Goal: Transaction & Acquisition: Purchase product/service

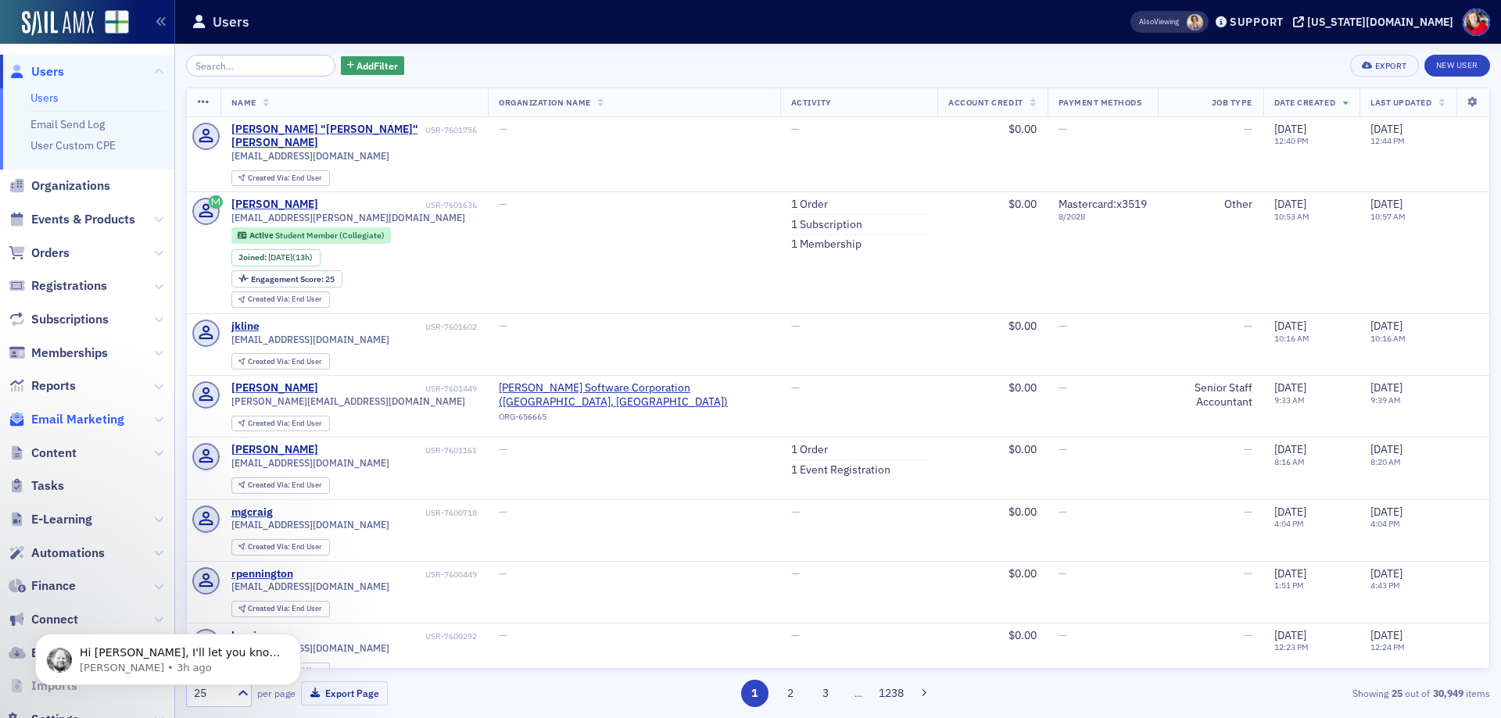
click at [98, 419] on span "Email Marketing" at bounding box center [77, 419] width 93 height 17
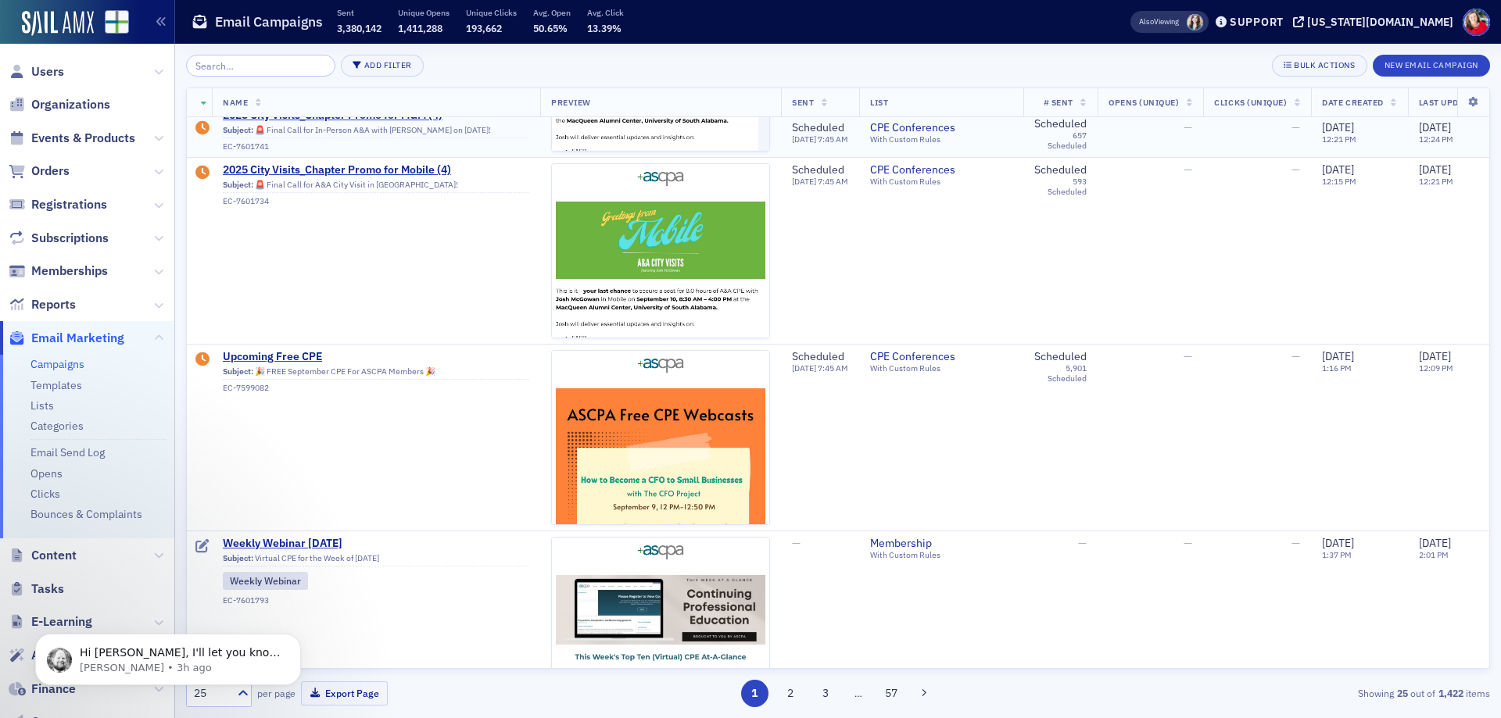
scroll to position [469, 0]
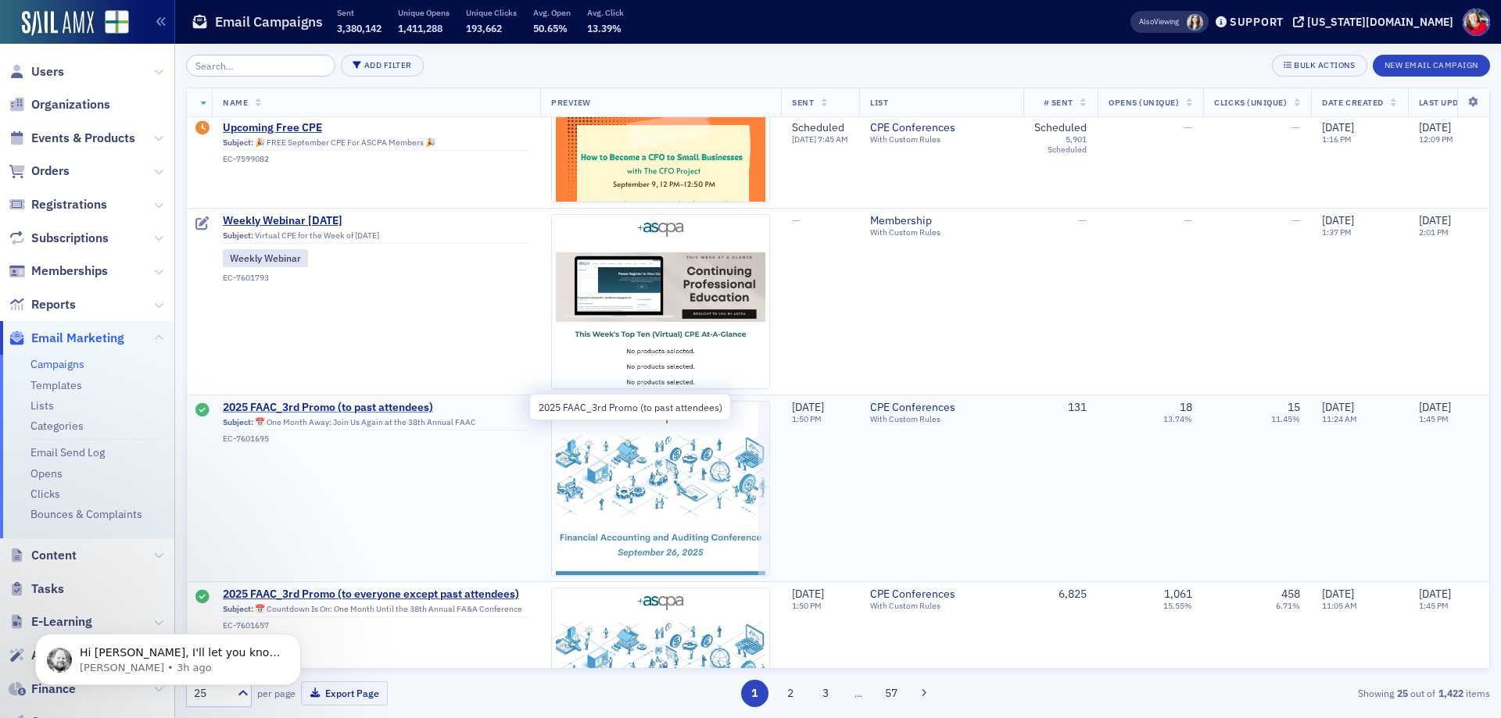
click at [354, 406] on span "2025 FAAC_3rd Promo (to past attendees)" at bounding box center [376, 408] width 306 height 14
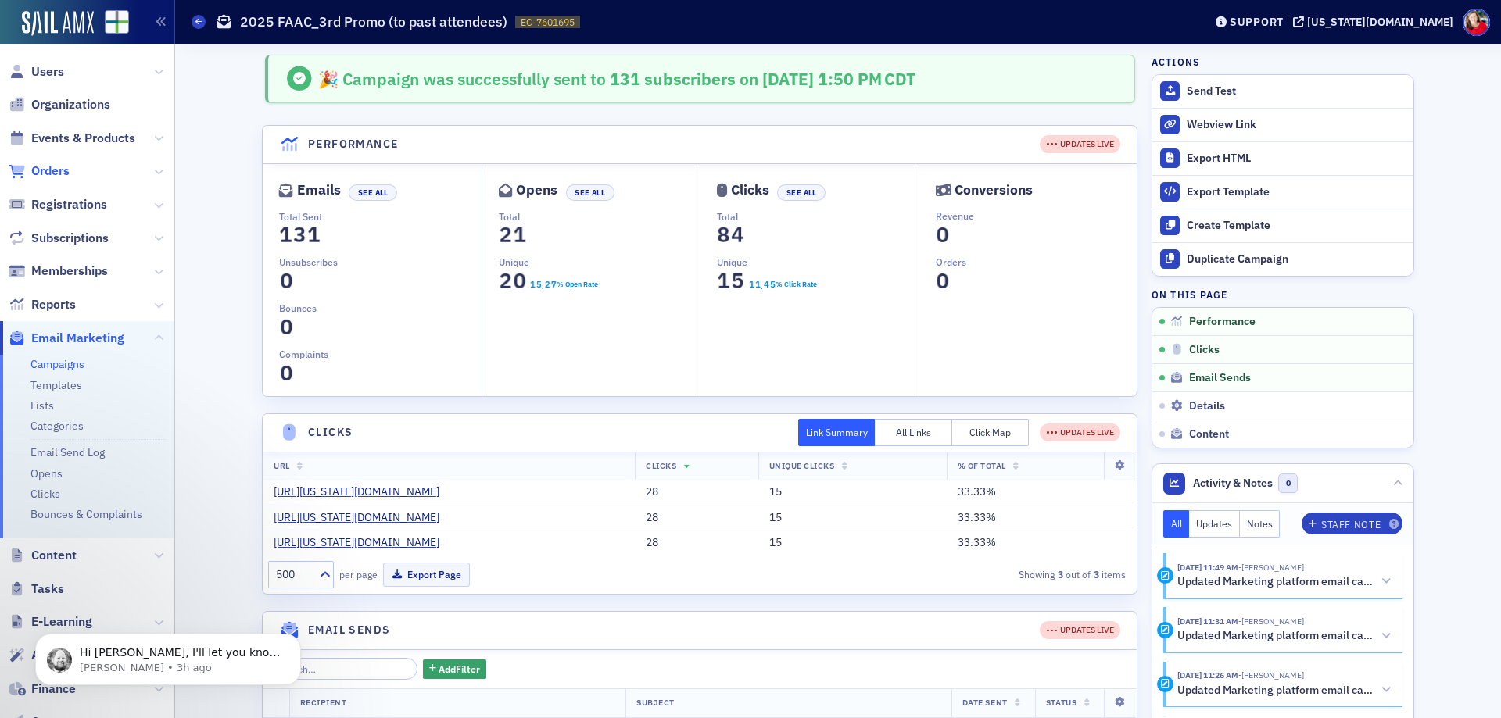
click at [56, 171] on span "Orders" at bounding box center [50, 171] width 38 height 17
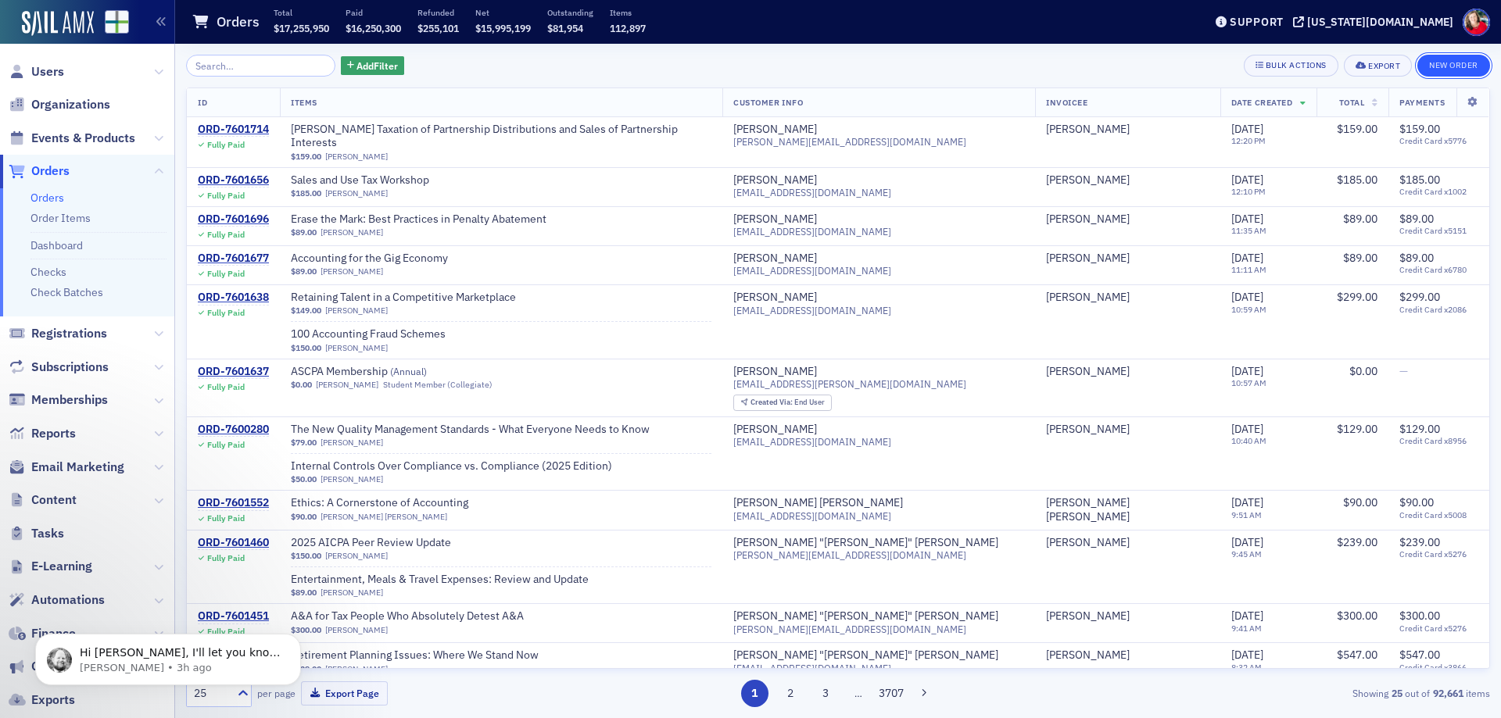
click at [1440, 61] on button "New Order" at bounding box center [1453, 66] width 73 height 22
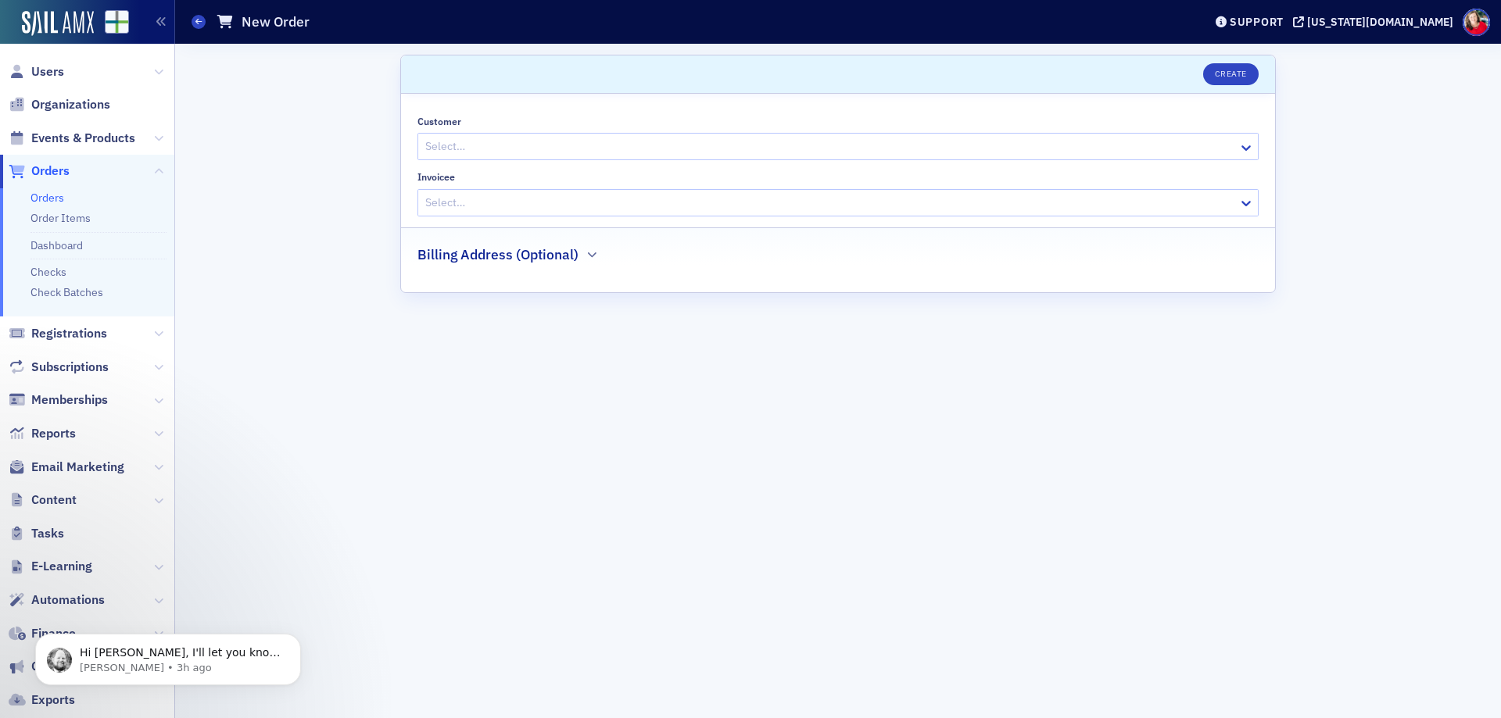
click at [534, 143] on div at bounding box center [830, 147] width 813 height 20
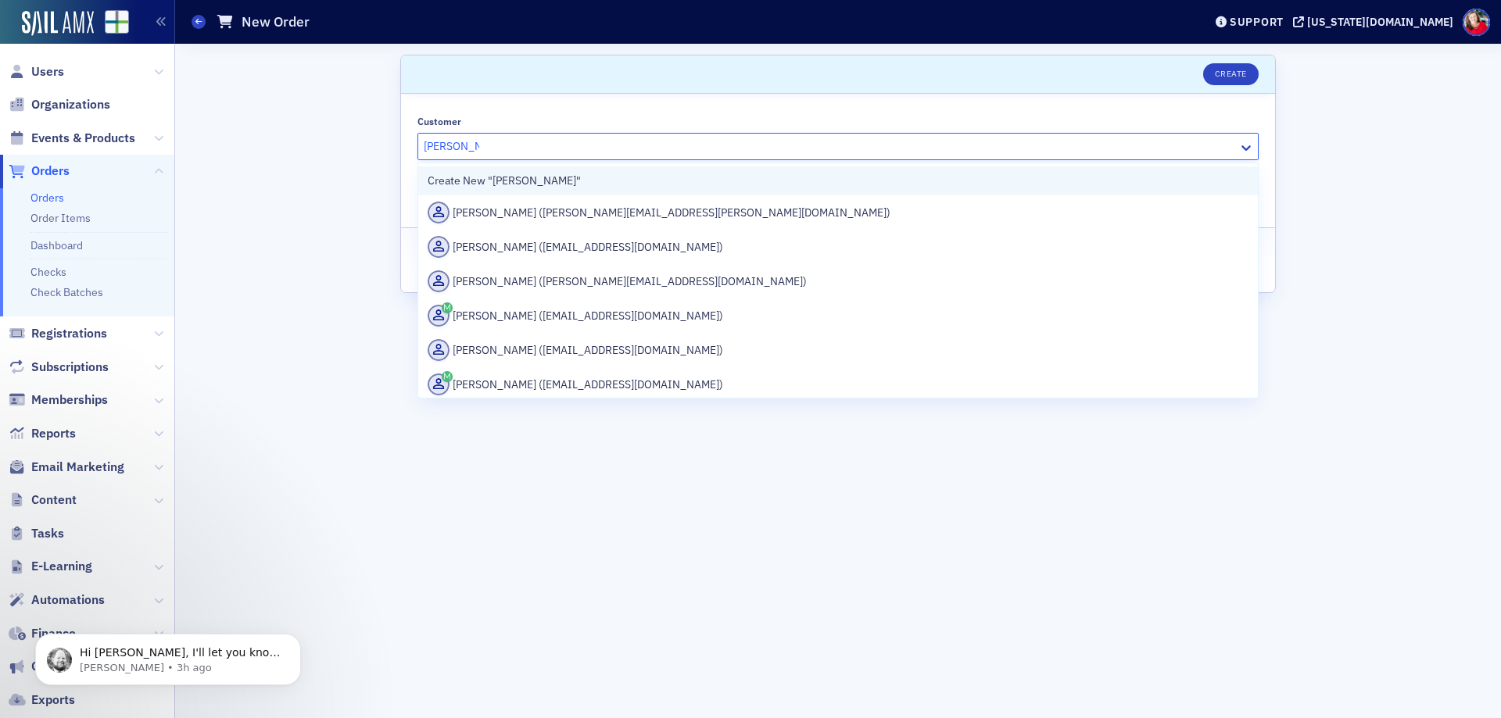
click at [511, 175] on div "Create New "[PERSON_NAME]"" at bounding box center [838, 181] width 821 height 16
type input "[PERSON_NAME]"
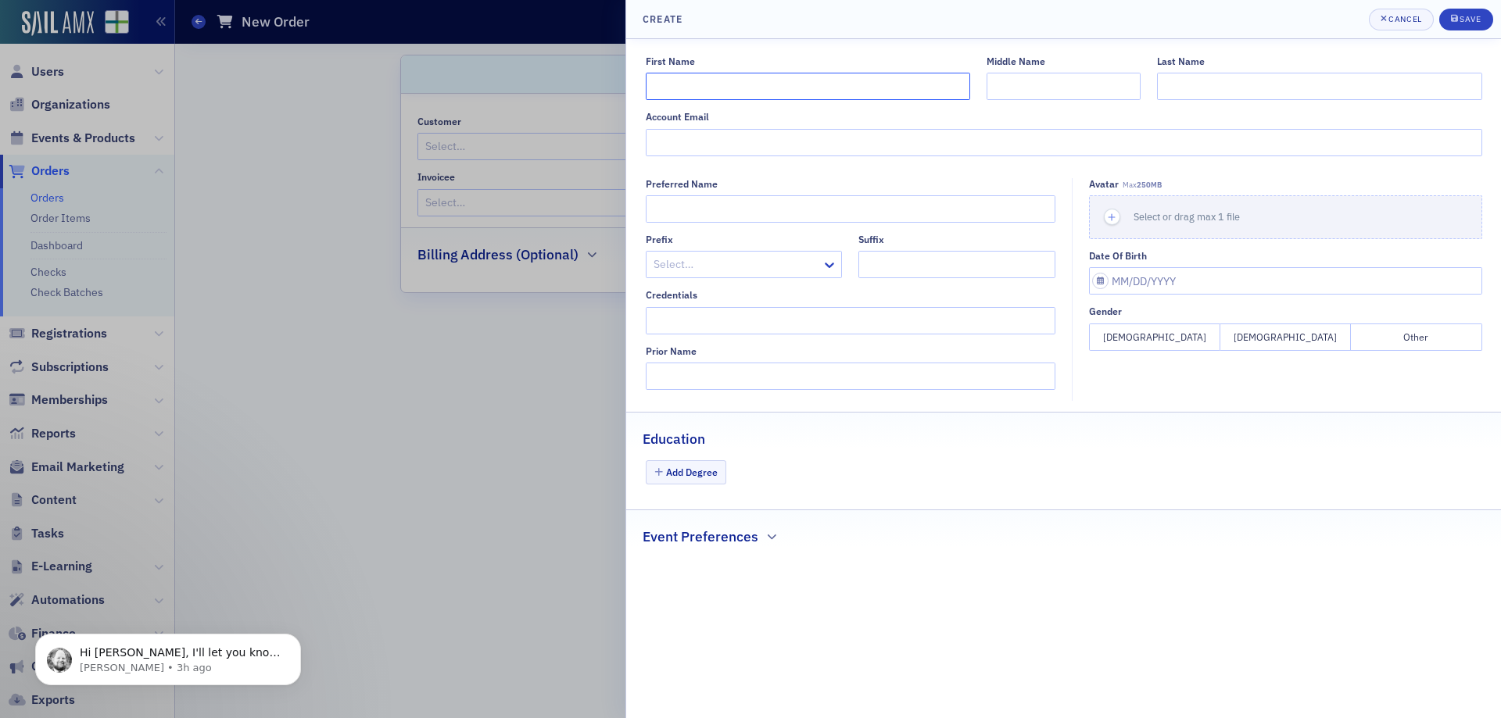
click at [717, 77] on input "First Name" at bounding box center [808, 86] width 324 height 27
type input "[PERSON_NAME]"
type input "Burns"
click at [812, 135] on input "Account Email" at bounding box center [1064, 142] width 836 height 27
type input "[PERSON_NAME][EMAIL_ADDRESS][PERSON_NAME][DOMAIN_NAME]"
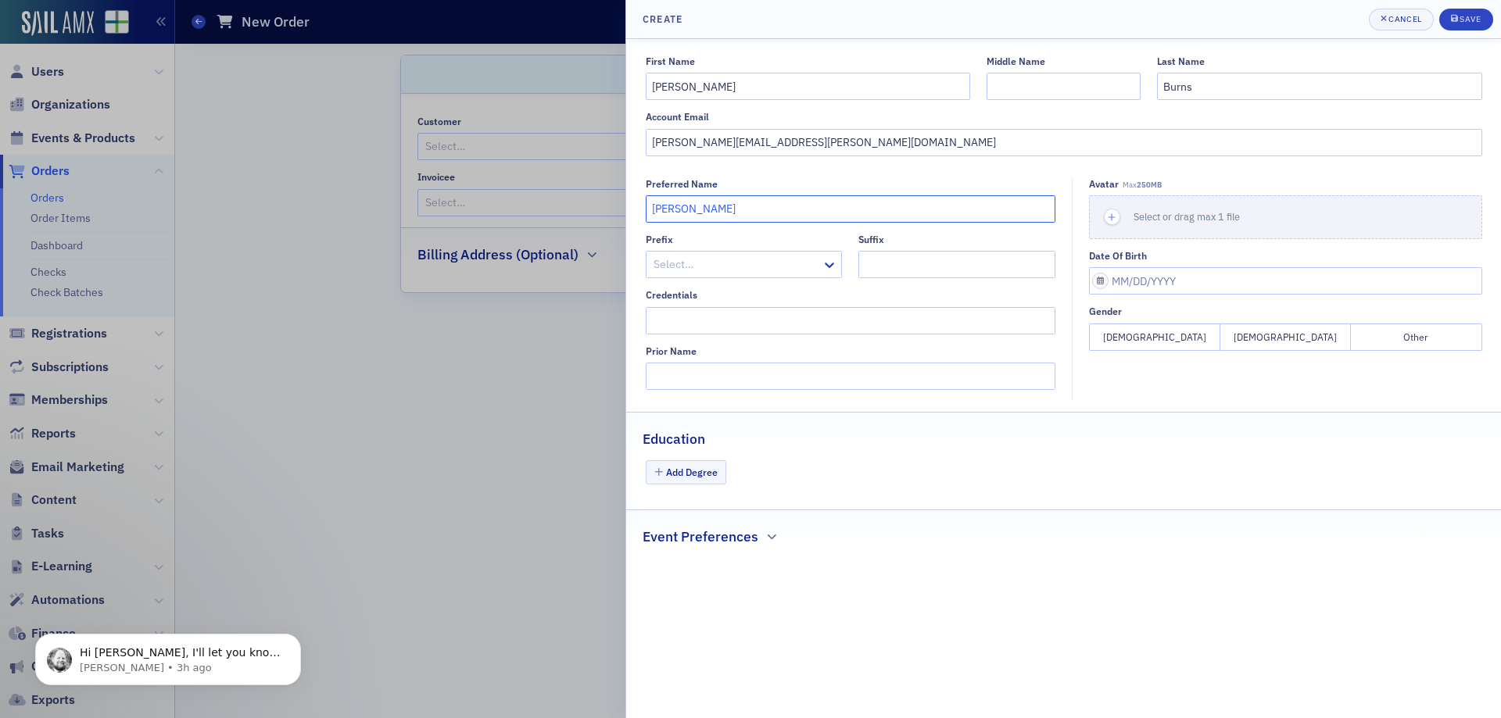
type input "[PERSON_NAME]"
click at [1258, 340] on button "[DEMOGRAPHIC_DATA]" at bounding box center [1285, 337] width 131 height 27
click at [1458, 24] on div "submit" at bounding box center [1455, 19] width 9 height 13
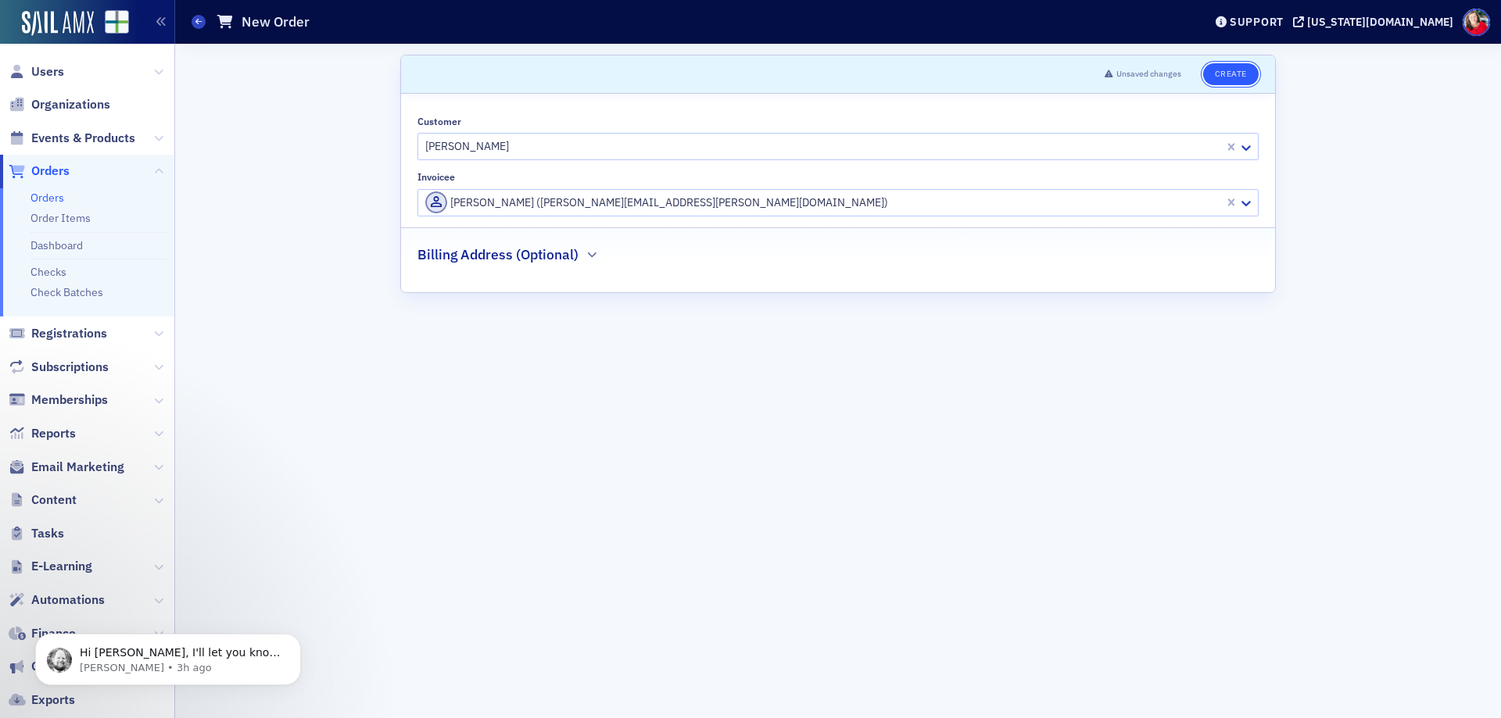
click at [1227, 75] on button "Create" at bounding box center [1230, 74] width 55 height 22
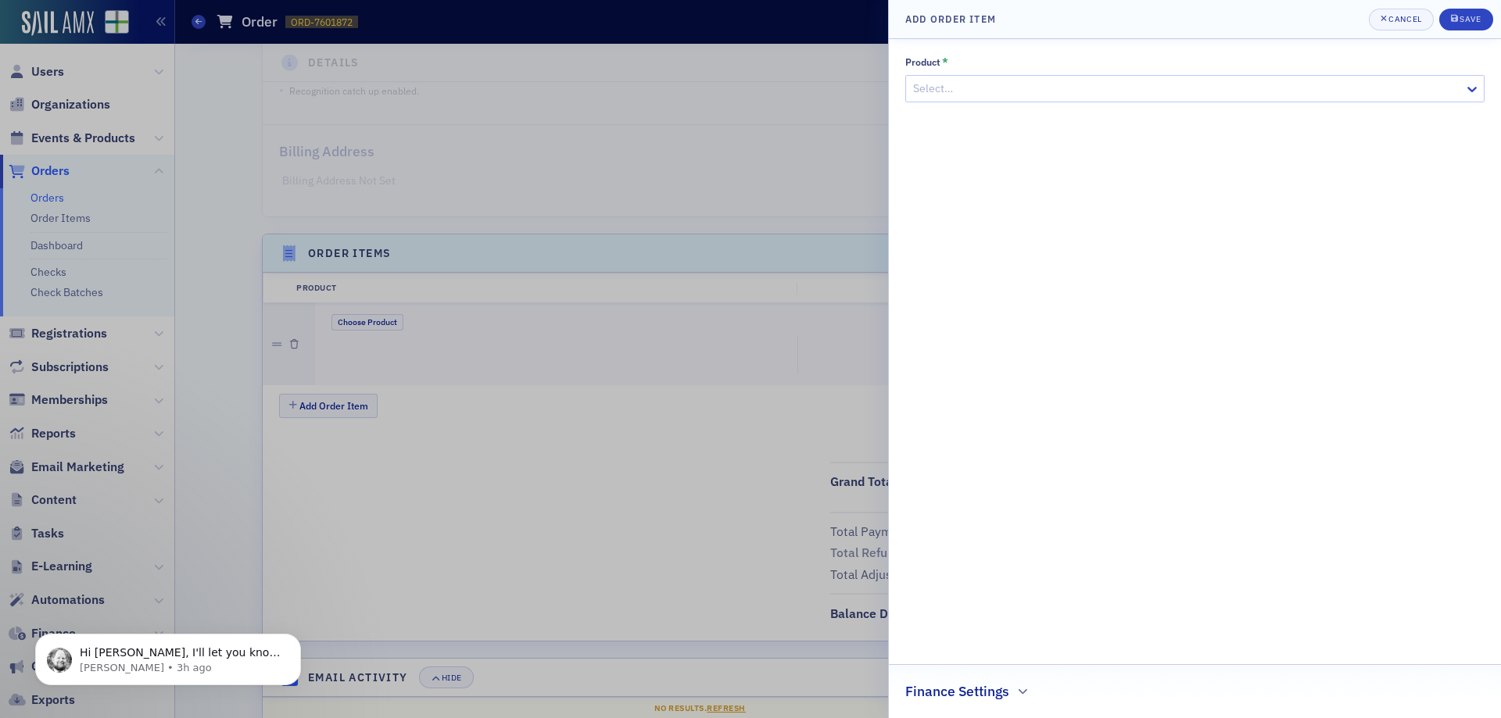
scroll to position [327, 0]
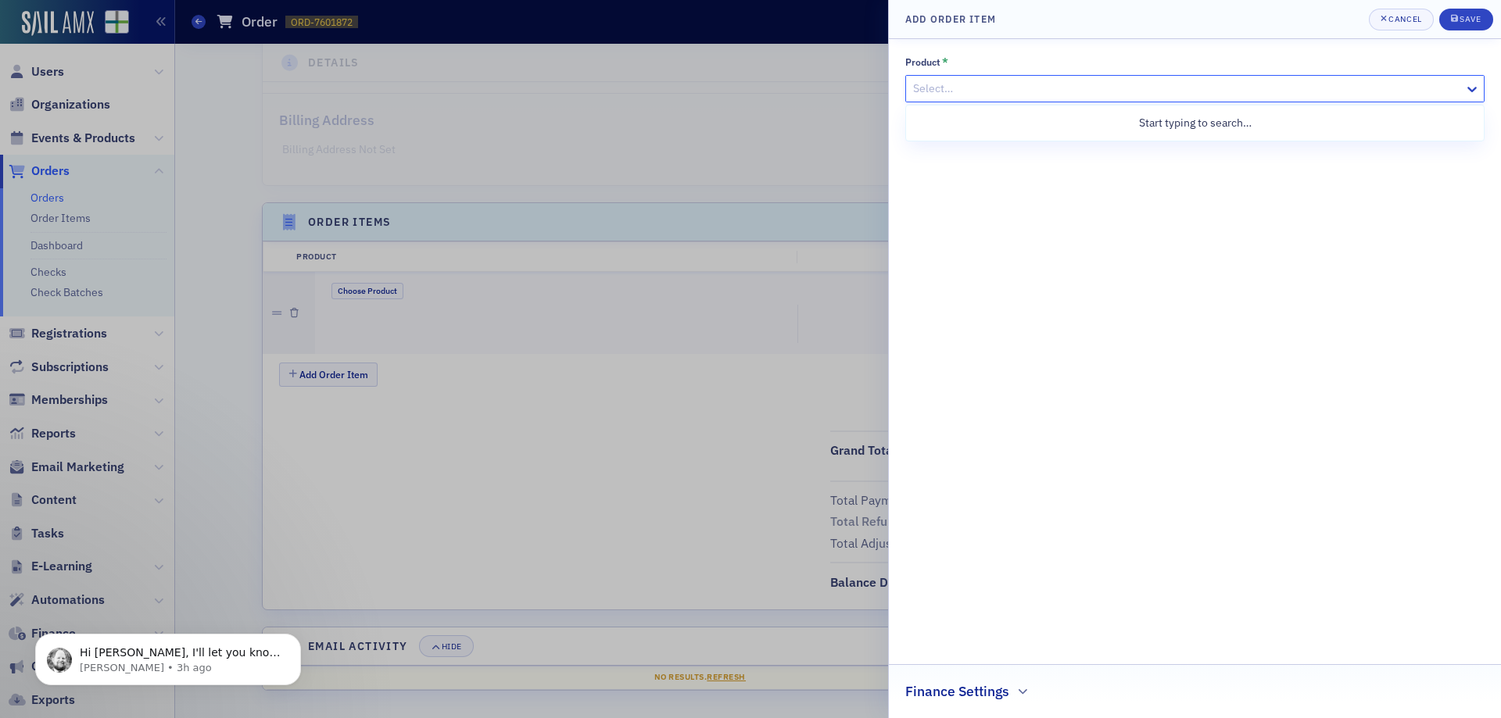
click at [1212, 88] on div at bounding box center [1186, 89] width 551 height 20
type input "sponsor"
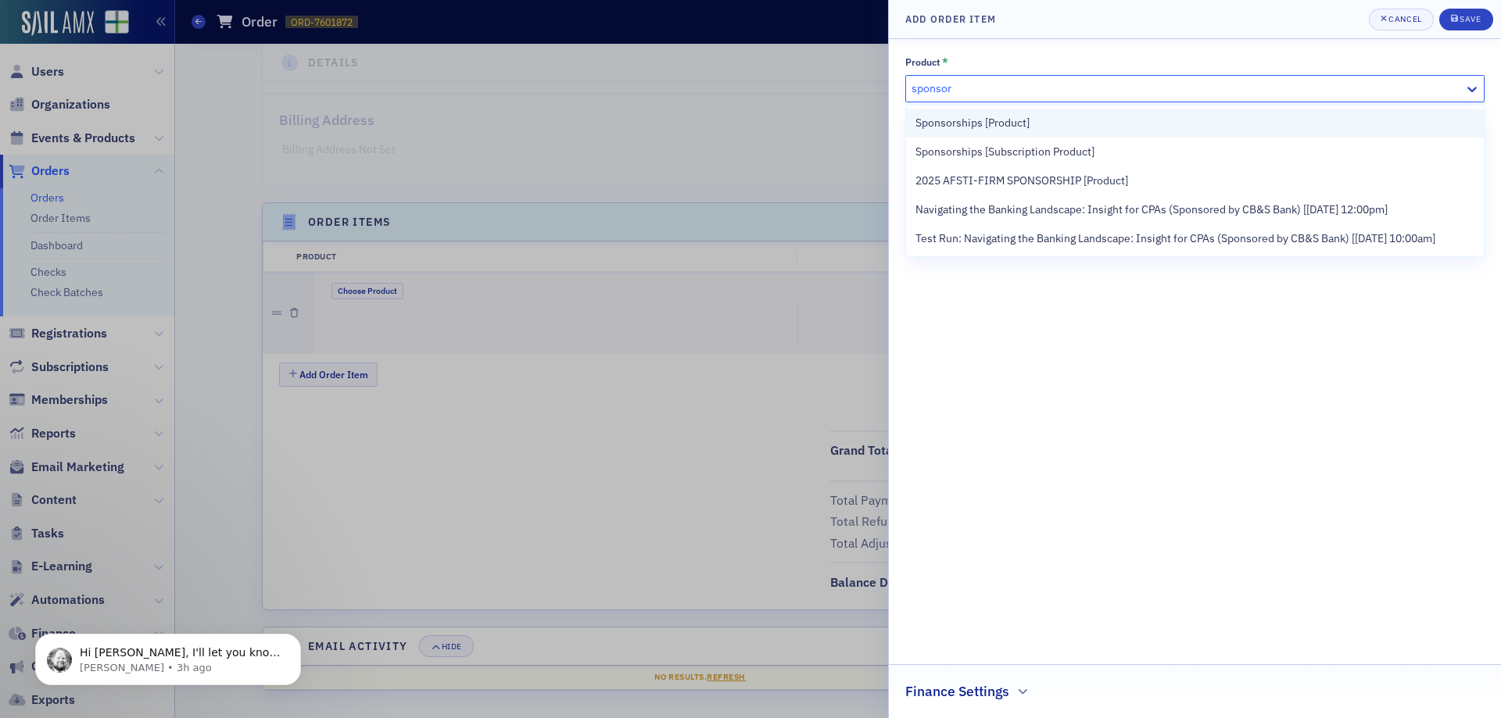
click at [1186, 120] on div "Sponsorships [Product]" at bounding box center [1194, 123] width 559 height 16
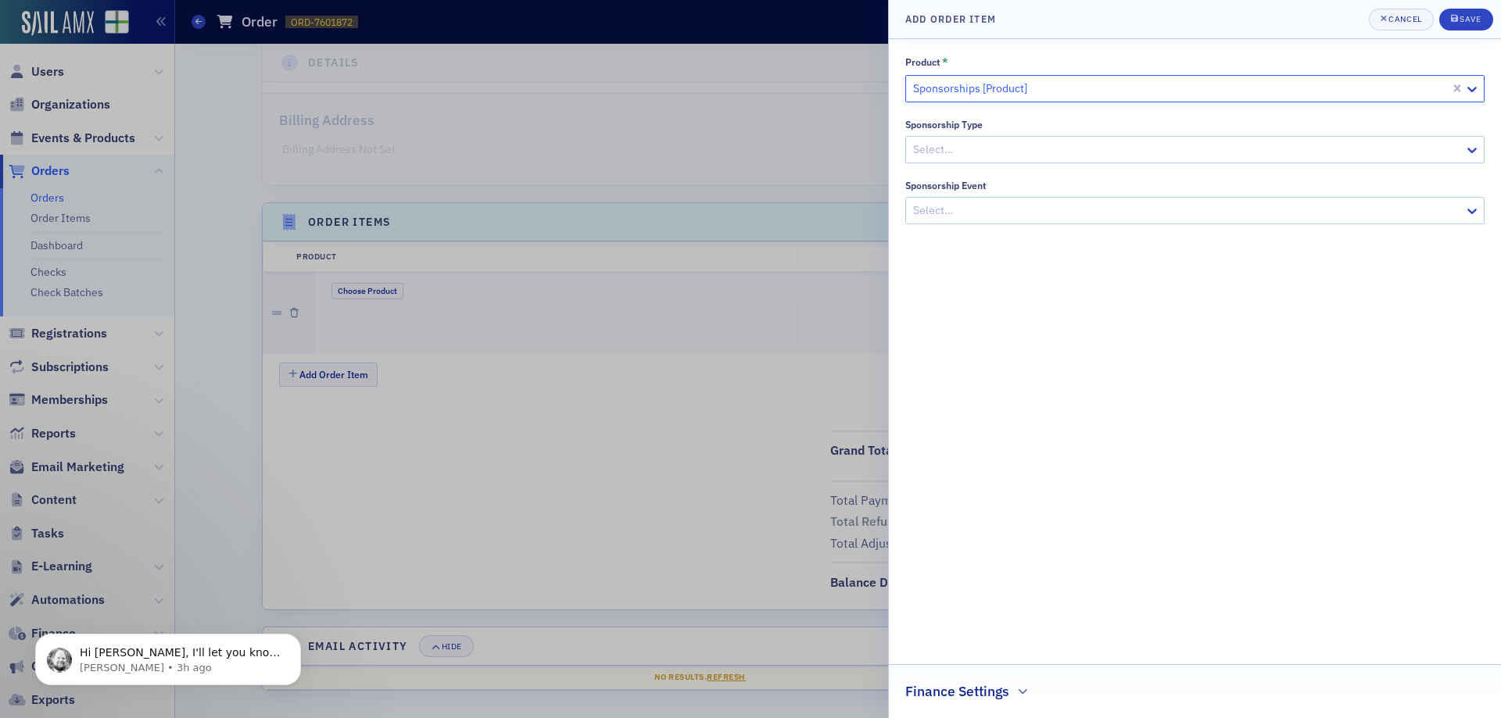
click at [1160, 156] on div at bounding box center [1186, 150] width 551 height 20
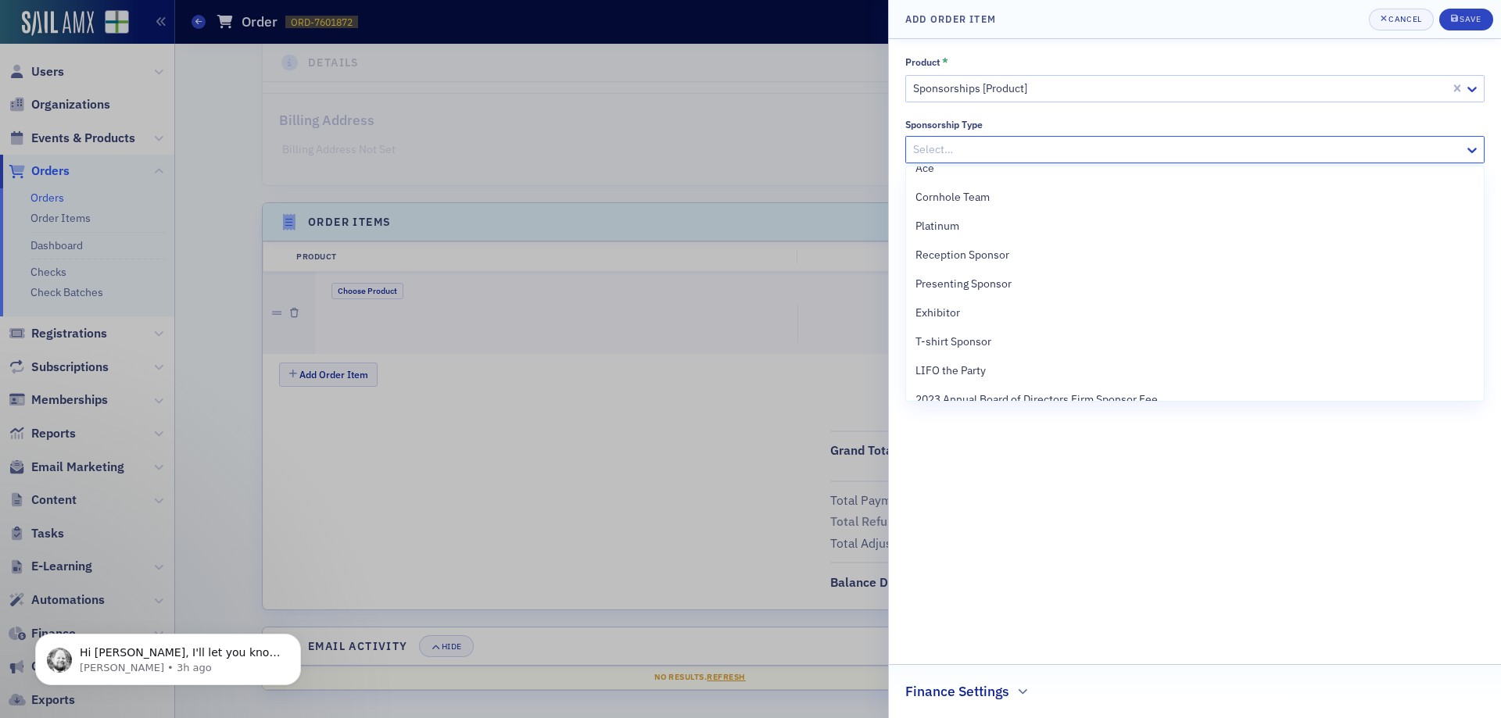
scroll to position [101, 0]
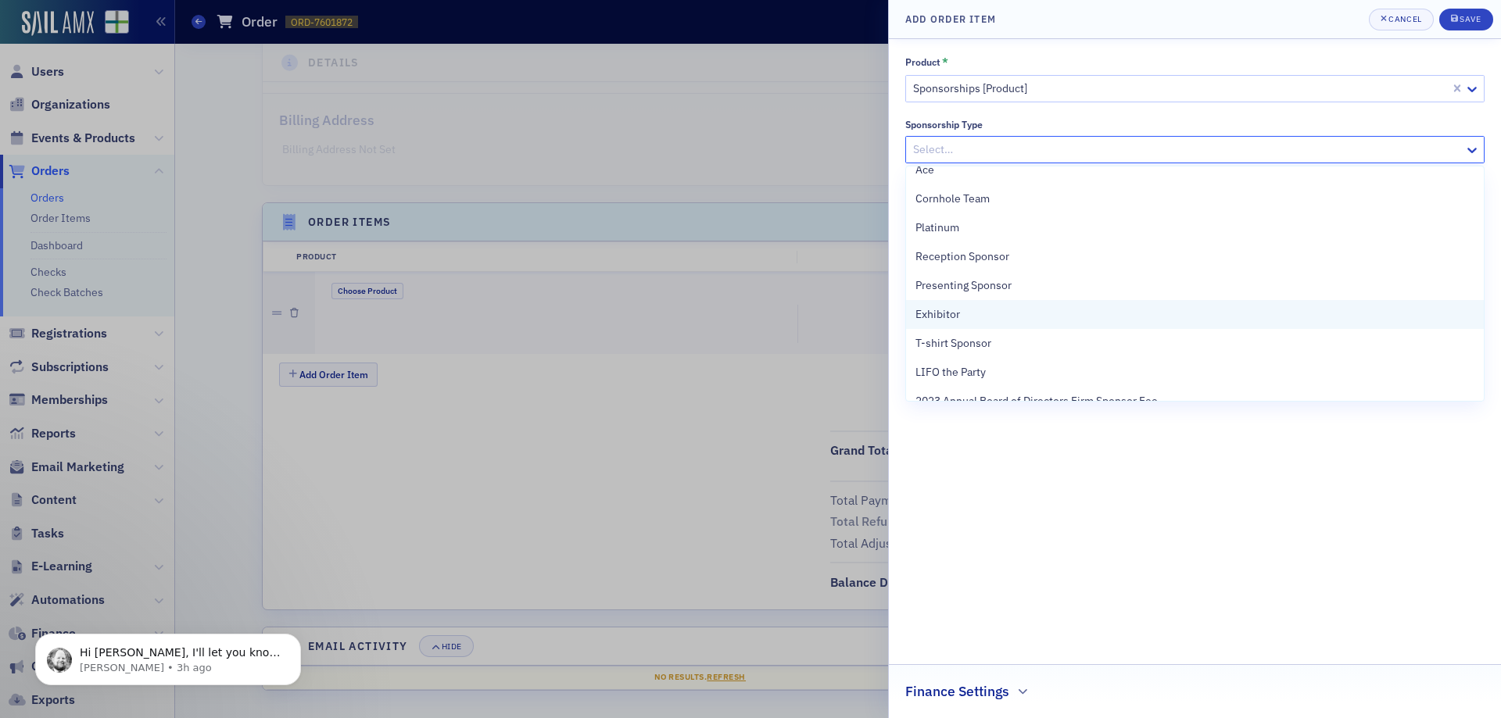
click at [1078, 317] on div "Exhibitor" at bounding box center [1194, 314] width 559 height 16
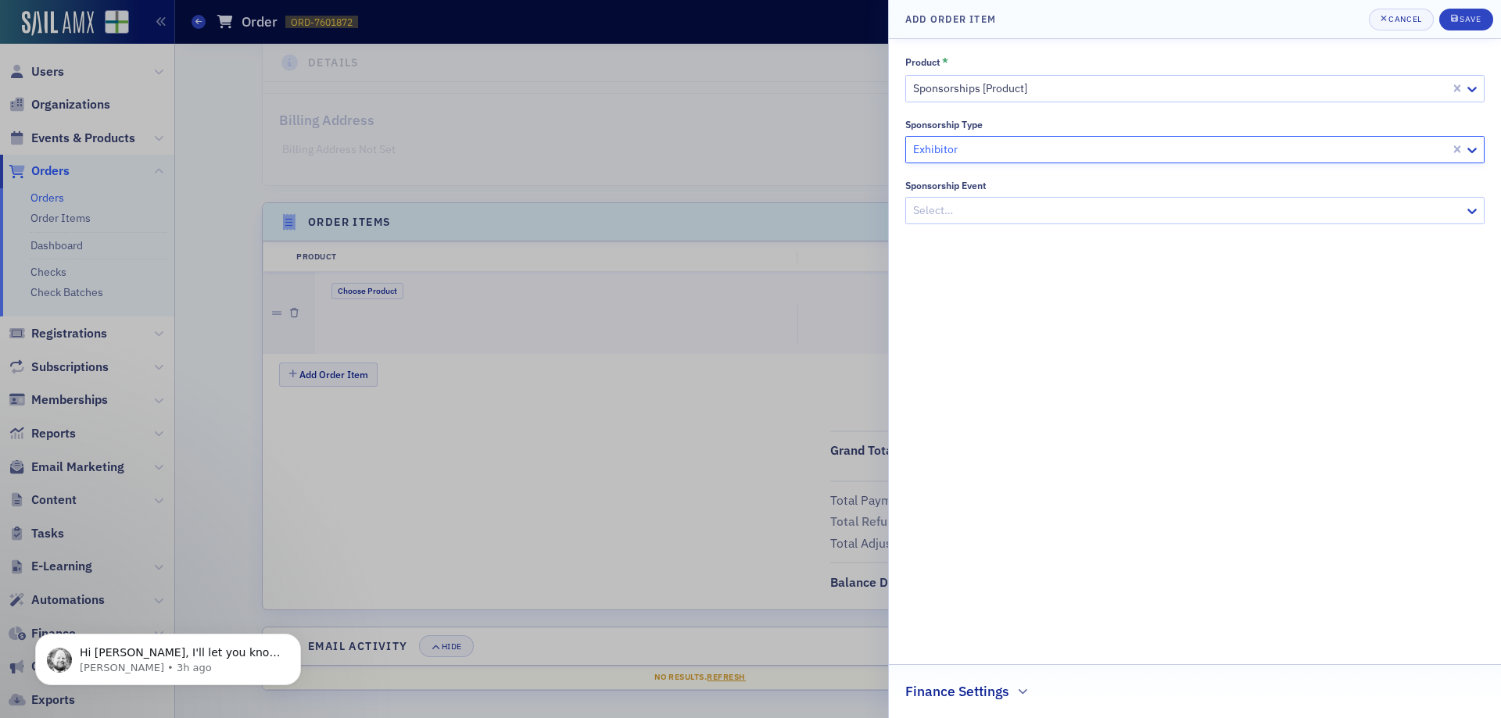
click at [1036, 210] on div at bounding box center [1186, 211] width 551 height 20
type input "f"
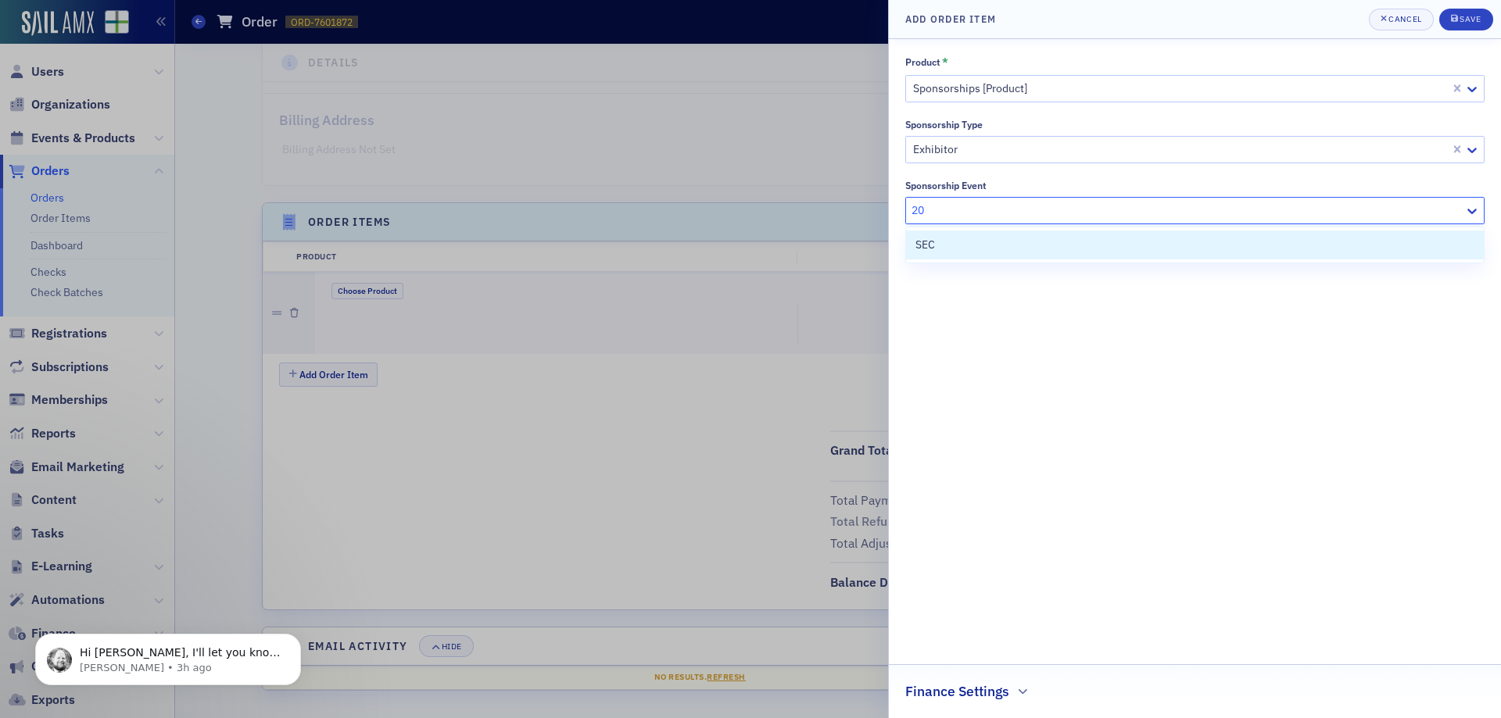
type input "2"
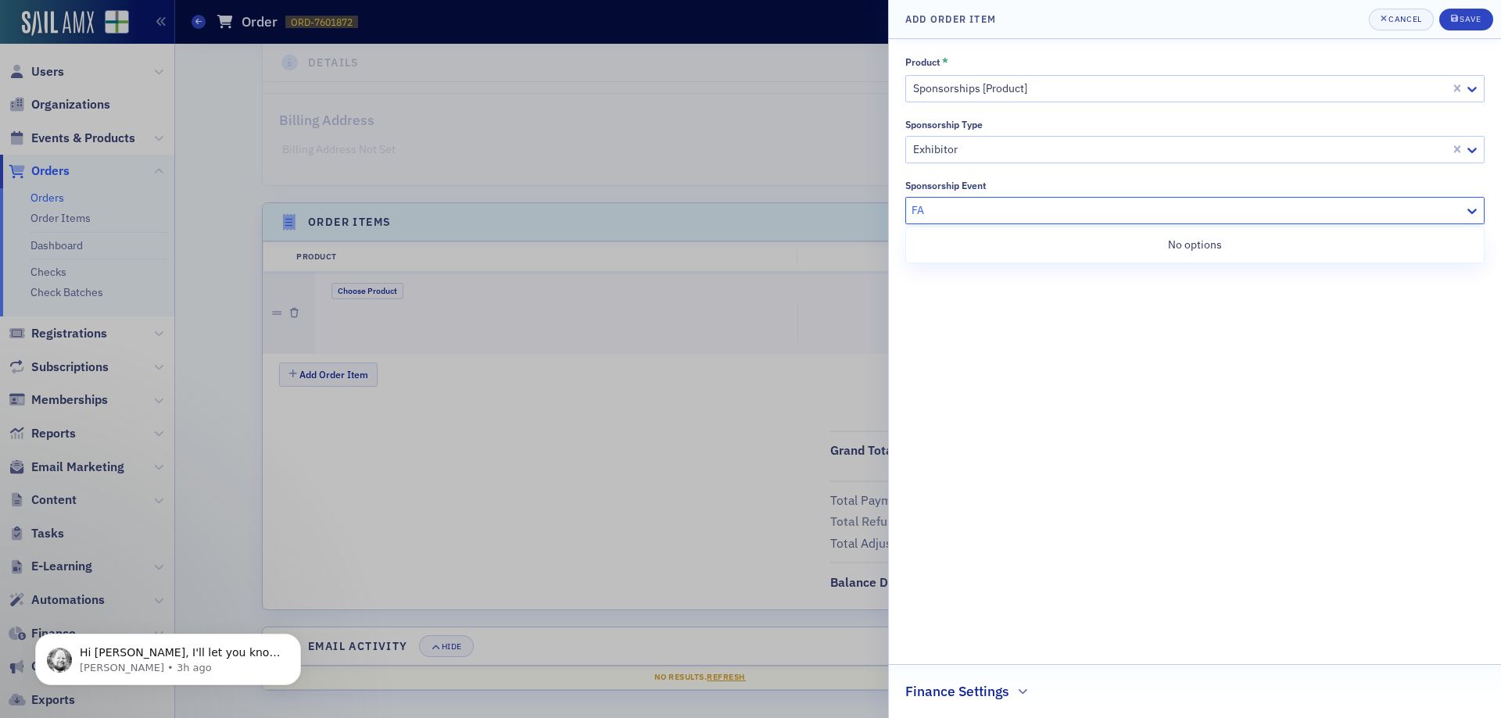
type input "F"
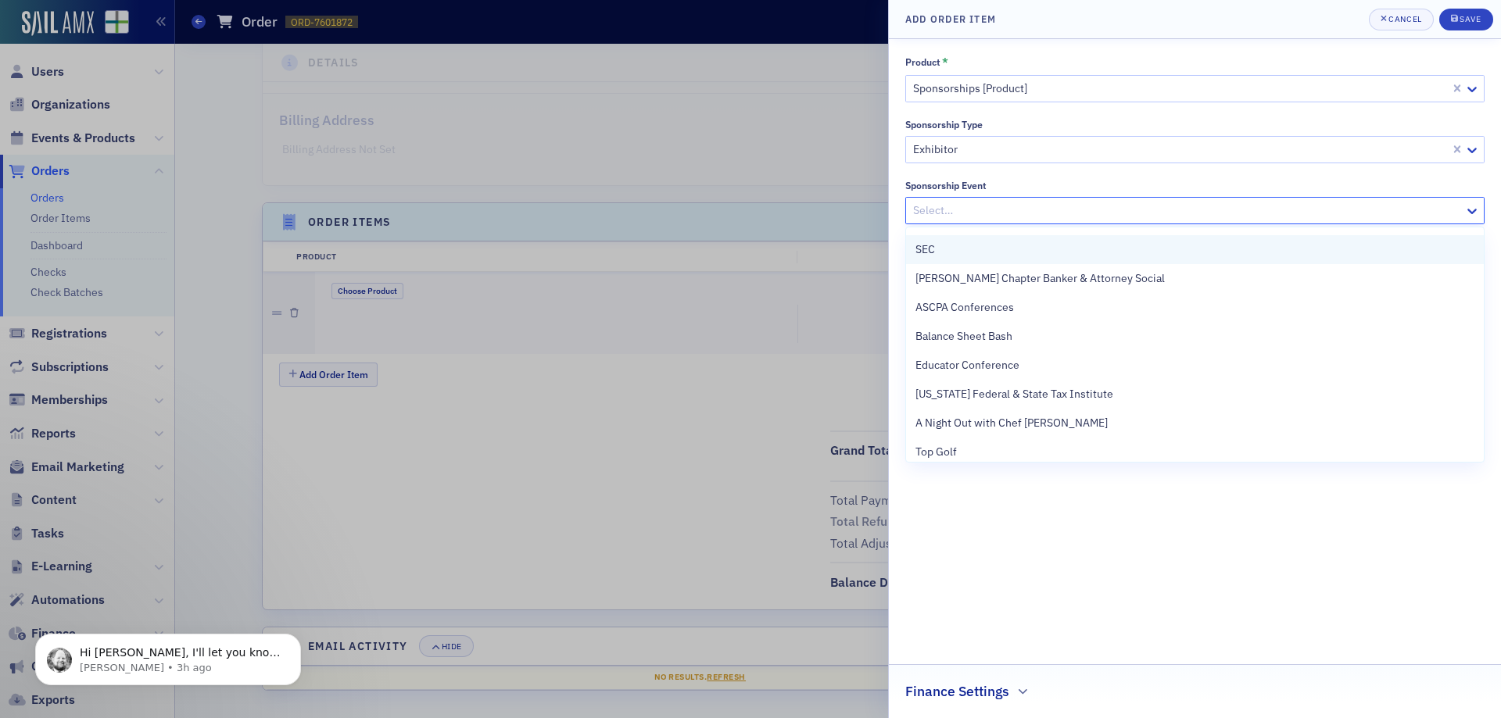
scroll to position [119, 0]
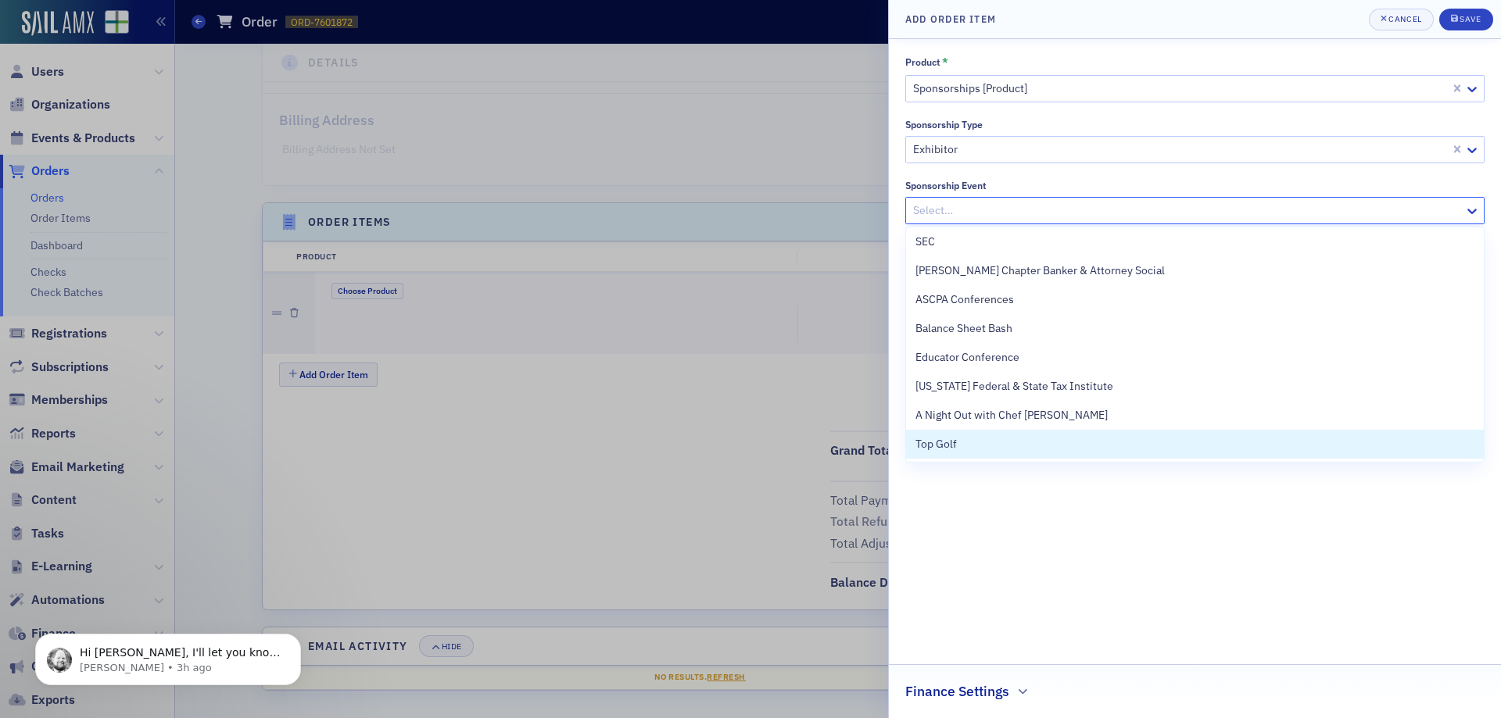
click at [1017, 553] on div "Product * Sponsorships [Product] Sponsorship Type Exhibitor Sponsorship Event A…" at bounding box center [1194, 378] width 579 height 646
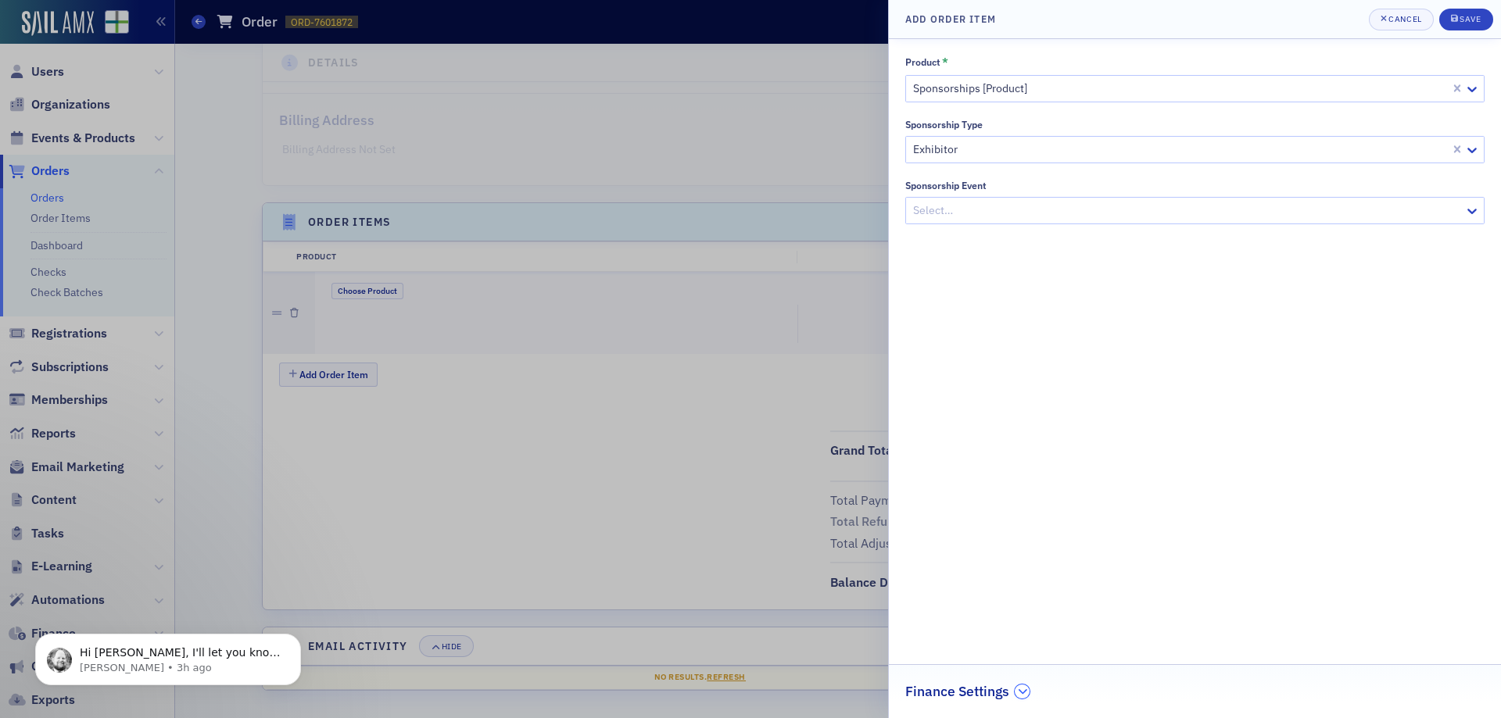
click at [1020, 695] on icon "button" at bounding box center [1022, 691] width 9 height 9
click at [1004, 683] on div at bounding box center [1187, 688] width 546 height 20
type input "FAAC"
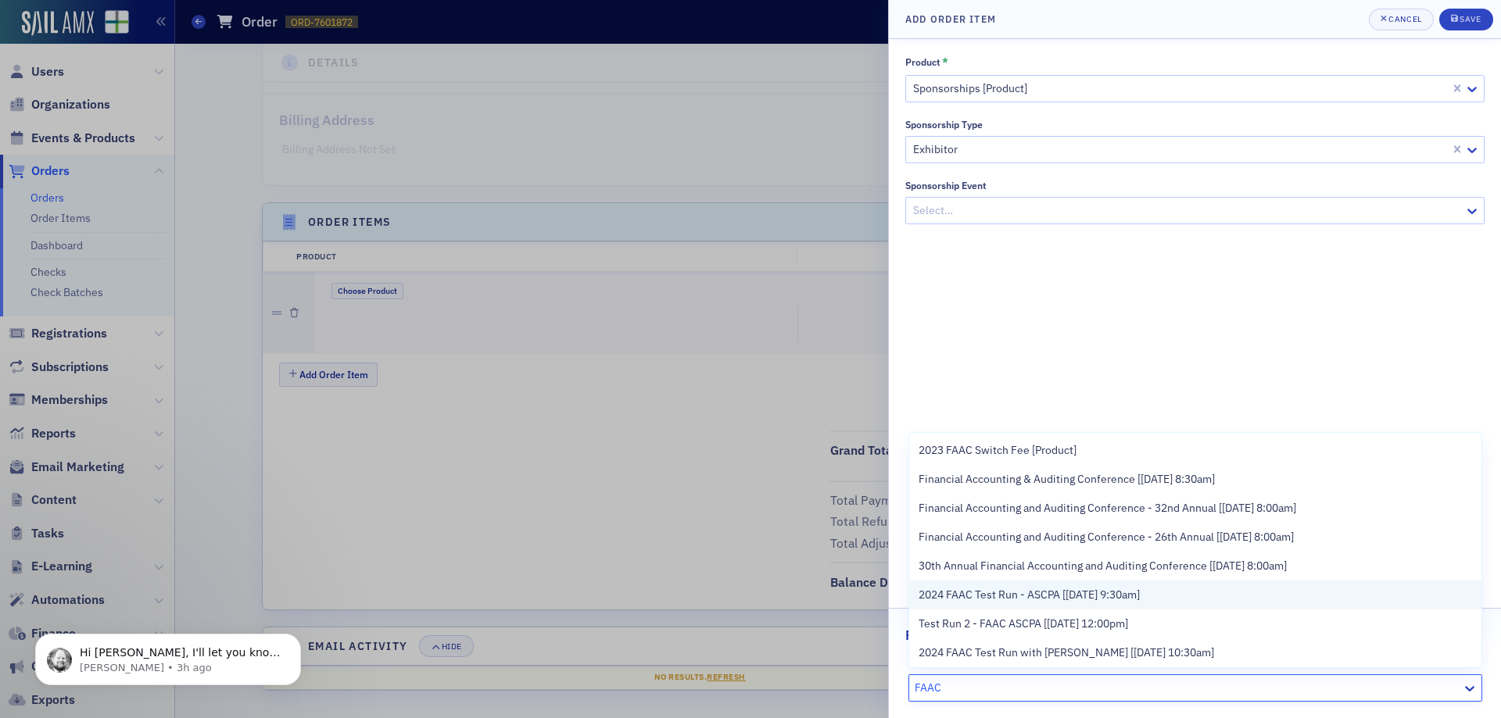
scroll to position [77, 0]
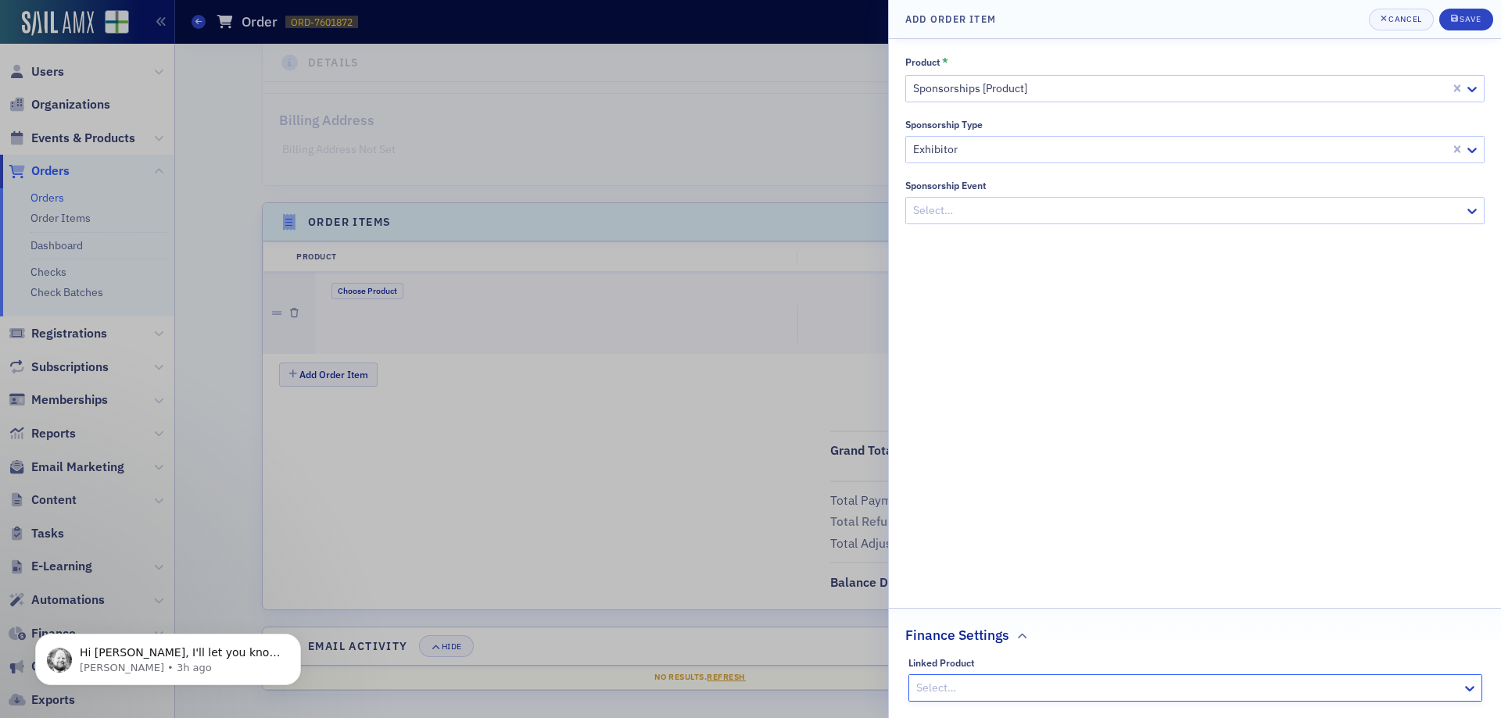
drag, startPoint x: 957, startPoint y: 690, endPoint x: 851, endPoint y: 687, distance: 106.3
click at [851, 687] on div "Add Order Item Cancel Save Product * Sponsorships [Product] Sponsorship Type Ex…" at bounding box center [750, 359] width 1501 height 718
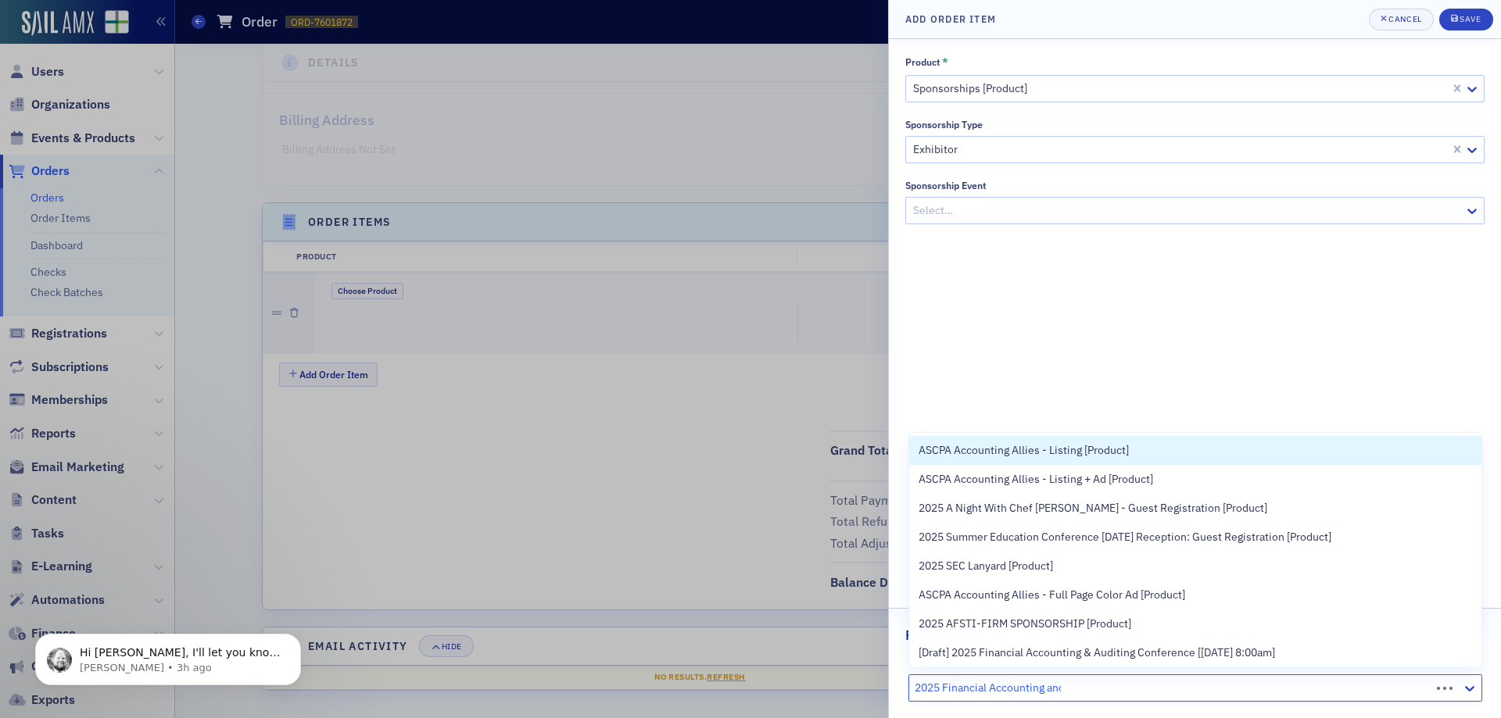
type input "2025 Financial Accounting and"
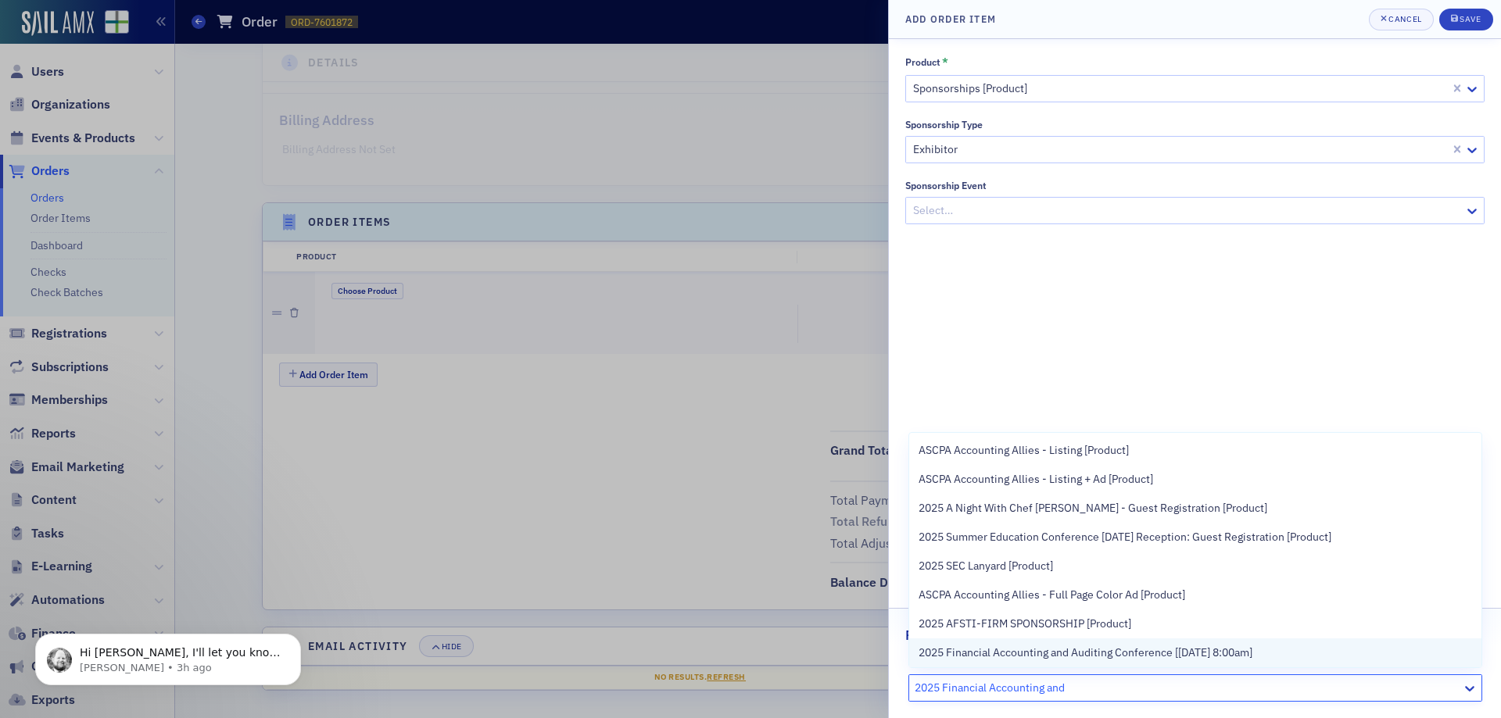
click at [1069, 650] on span "2025 Financial Accounting and Auditing Conference [[DATE] 8:00am]" at bounding box center [1085, 653] width 334 height 16
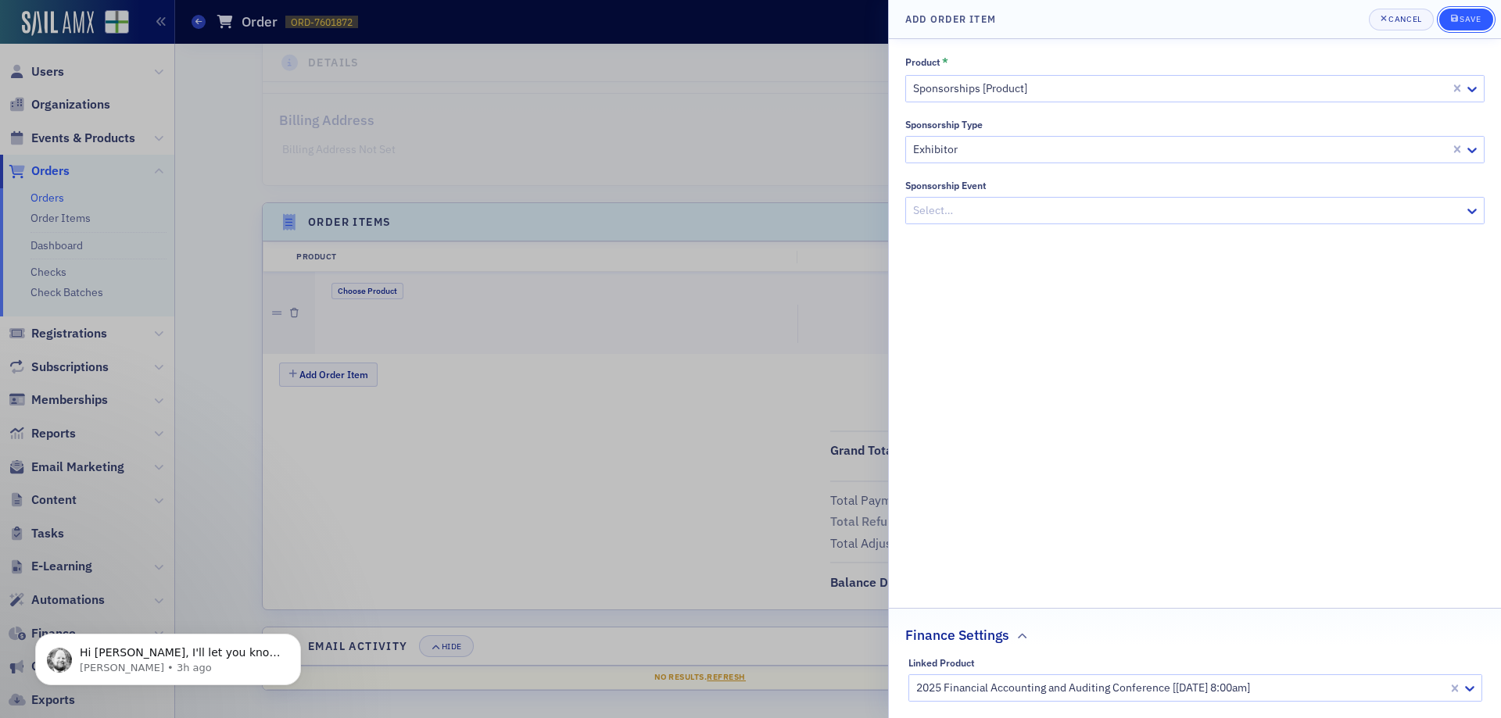
click at [1480, 27] on button "Save" at bounding box center [1466, 20] width 54 height 22
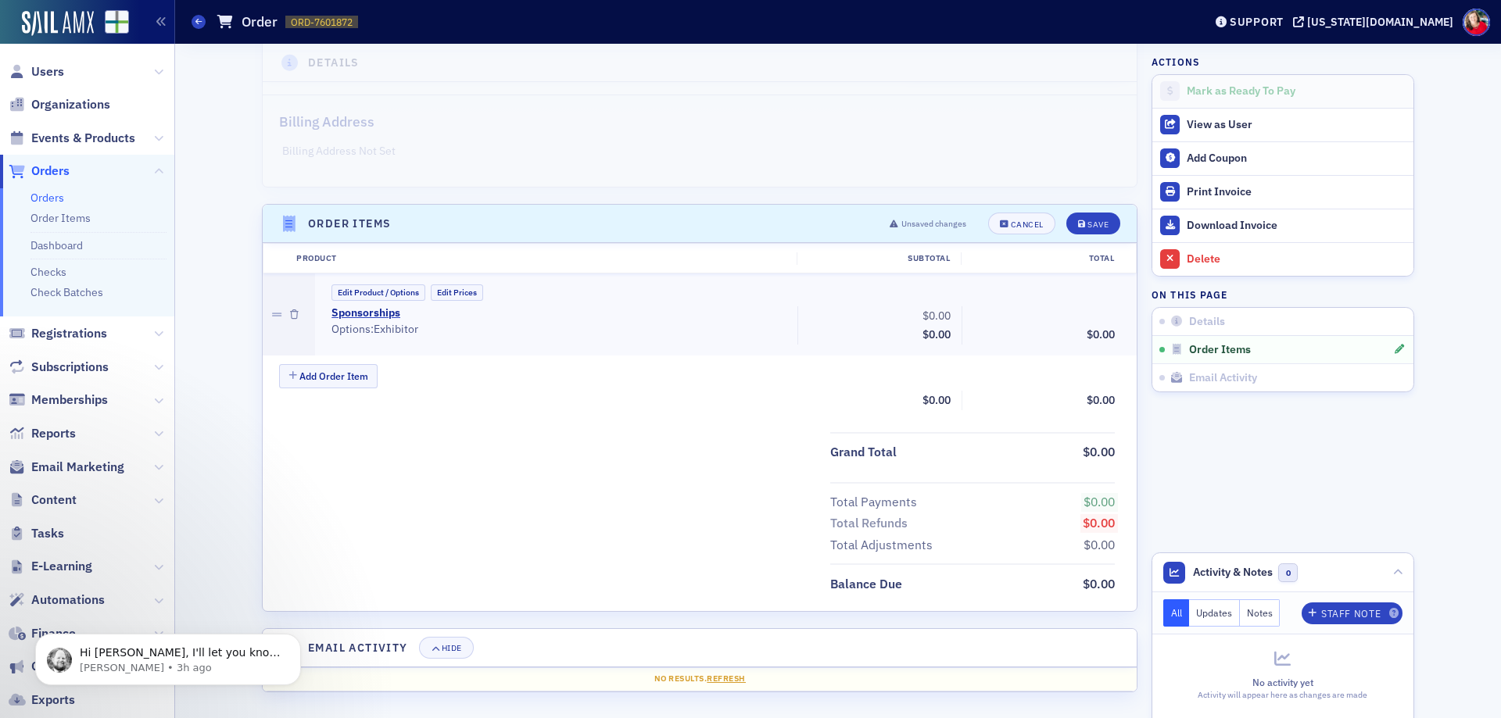
scroll to position [327, 0]
click at [456, 298] on button "Edit Prices" at bounding box center [457, 291] width 52 height 16
click at [925, 311] on input "0.00" at bounding box center [918, 314] width 77 height 22
type input "1,000.00"
click at [1087, 220] on div "Save" at bounding box center [1097, 223] width 21 height 9
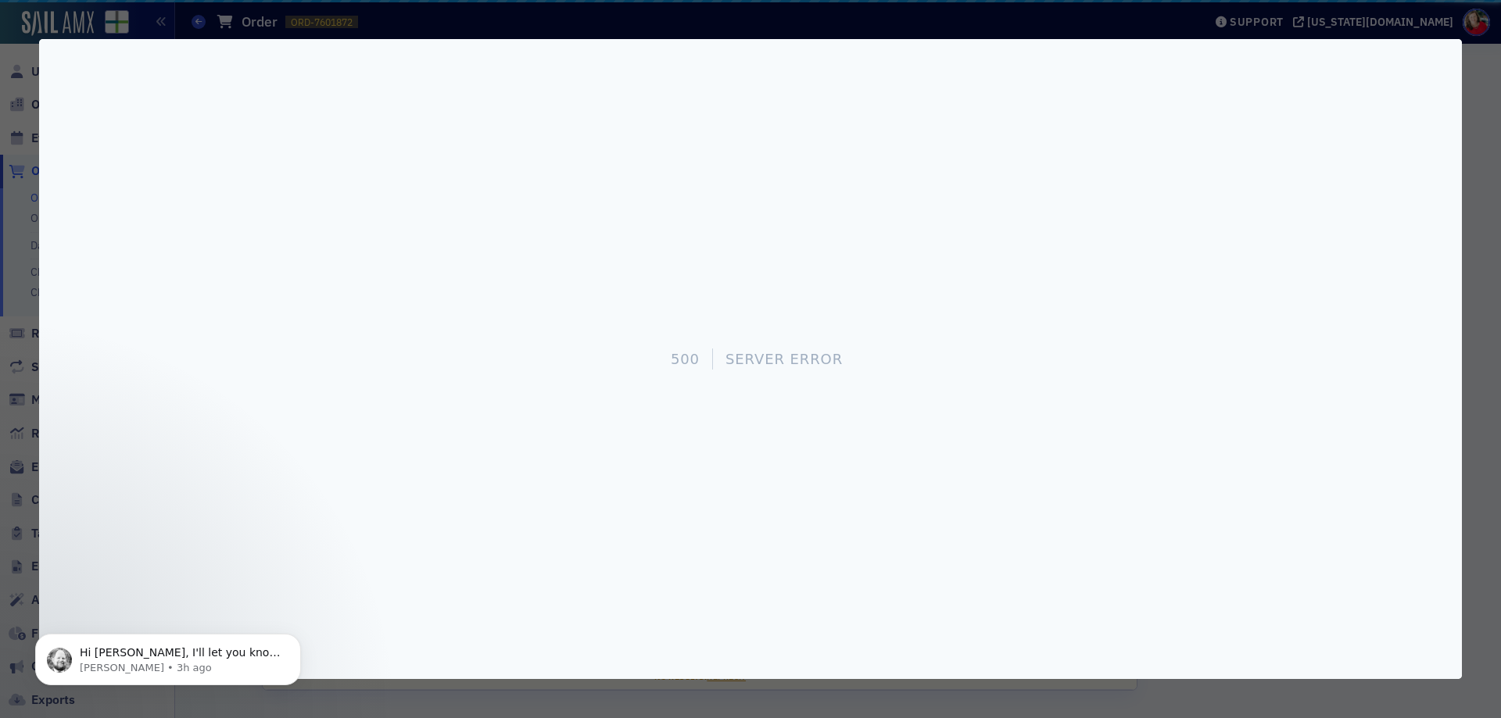
scroll to position [0, 0]
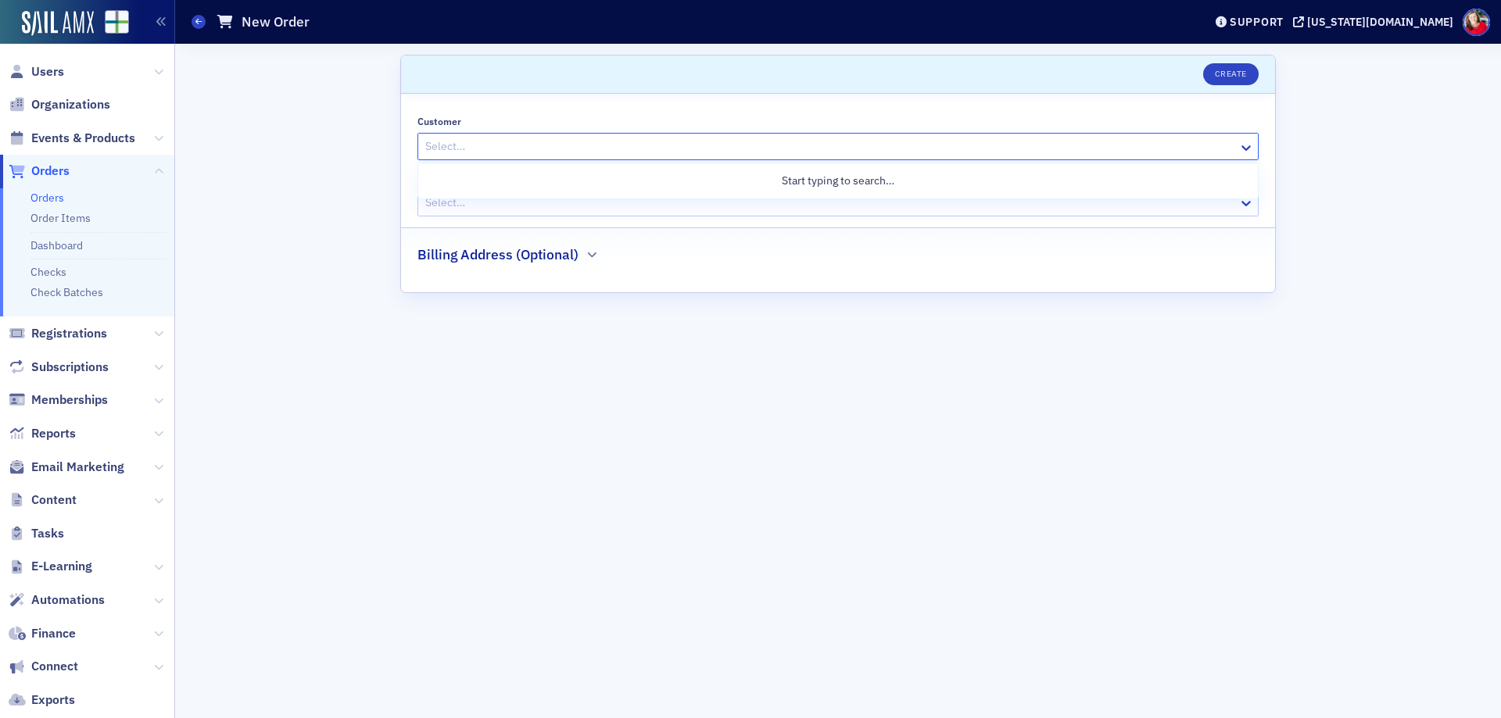
click at [558, 147] on div at bounding box center [830, 147] width 813 height 20
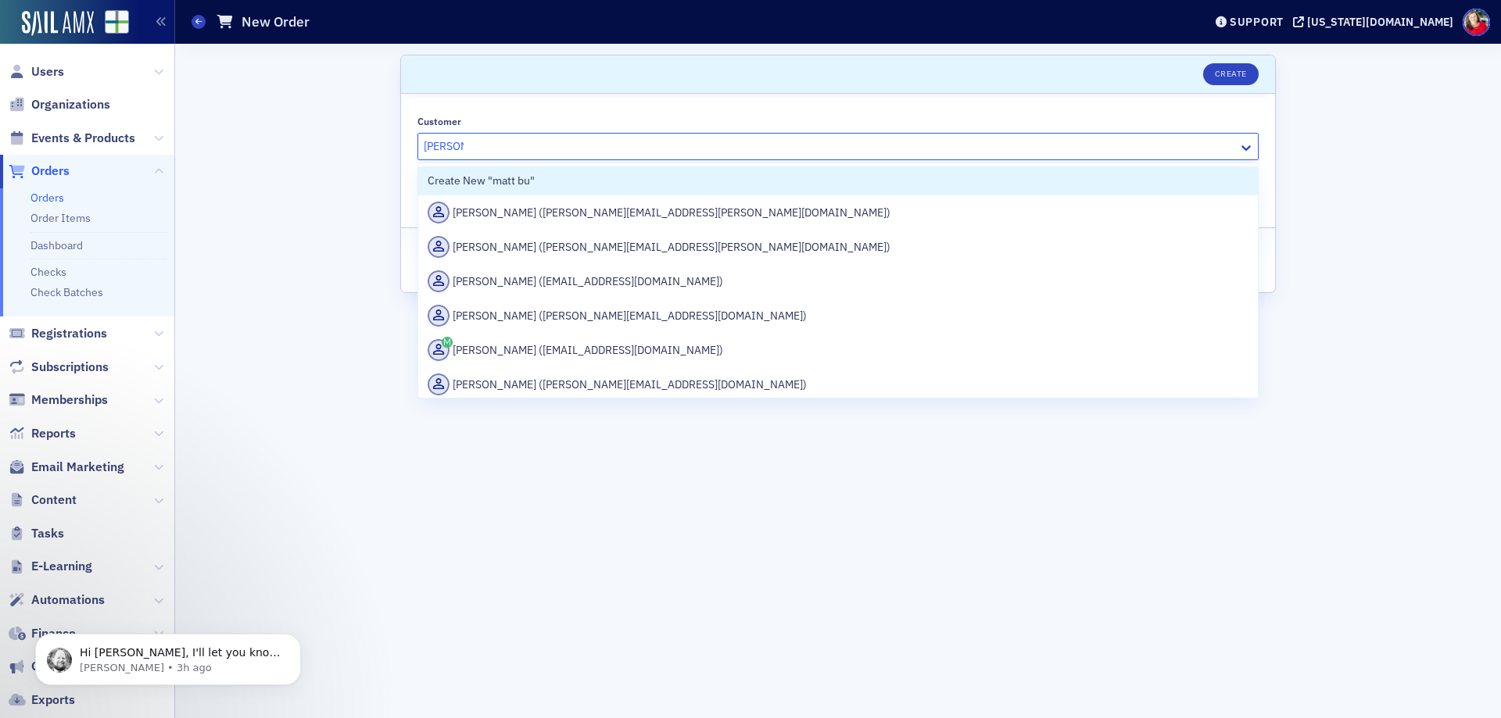
type input "[PERSON_NAME]"
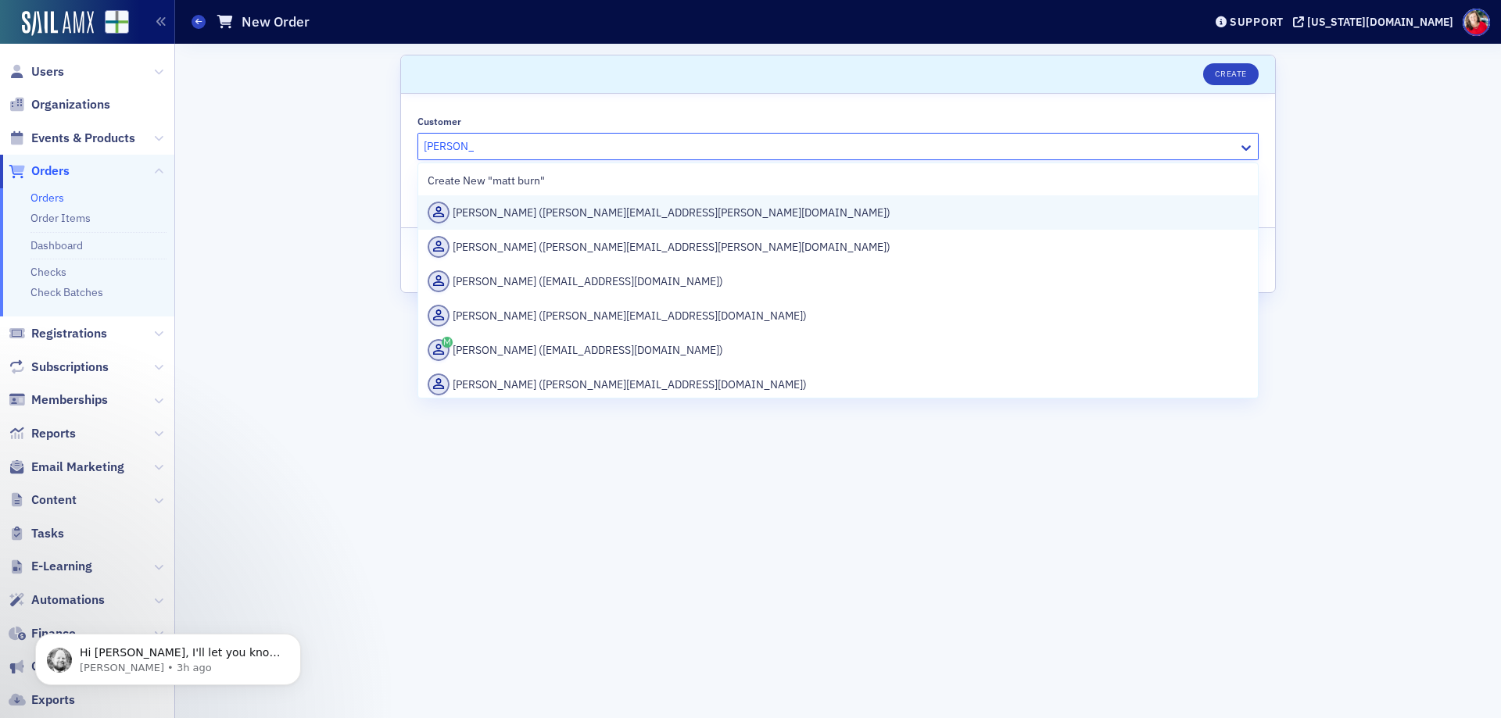
click at [577, 213] on div "[PERSON_NAME] ([PERSON_NAME][EMAIL_ADDRESS][PERSON_NAME][DOMAIN_NAME])" at bounding box center [838, 213] width 821 height 22
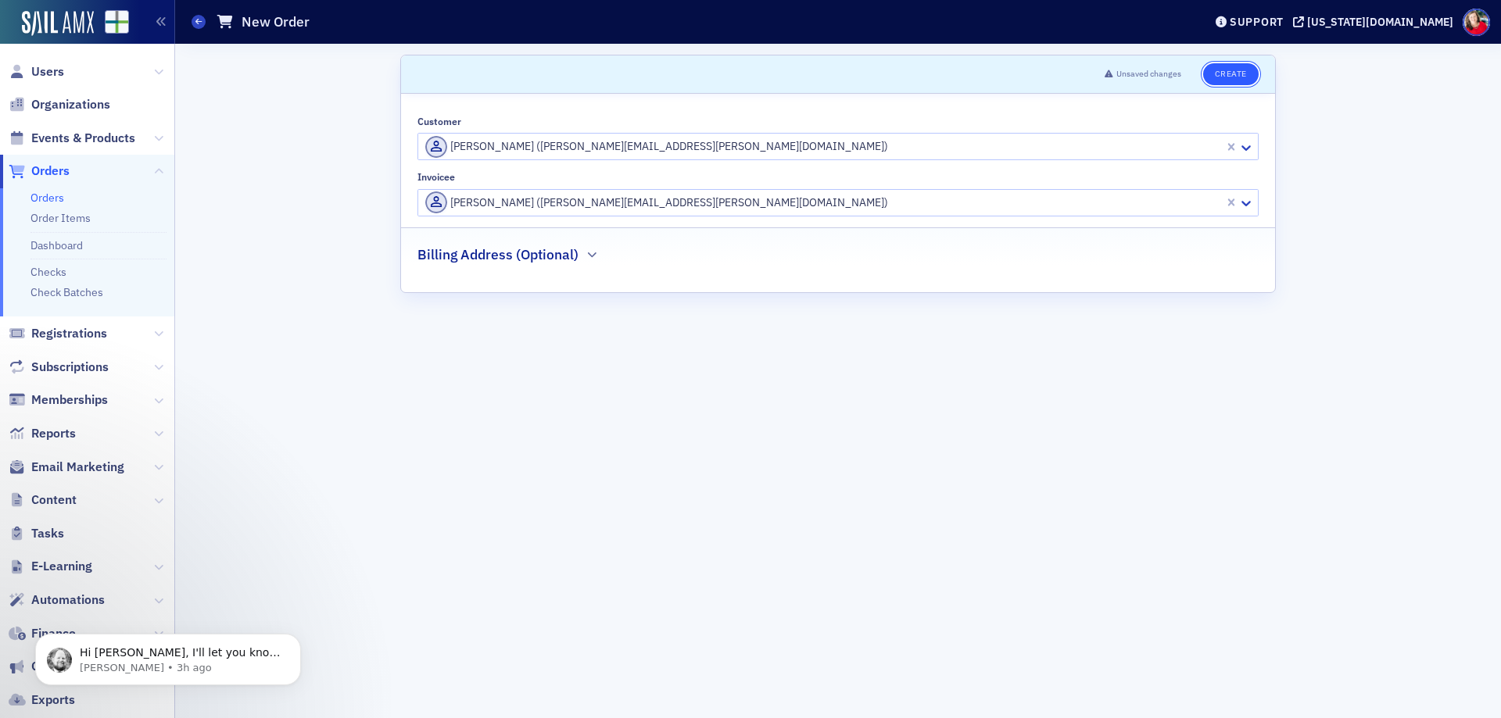
click at [1237, 79] on button "Create" at bounding box center [1230, 74] width 55 height 22
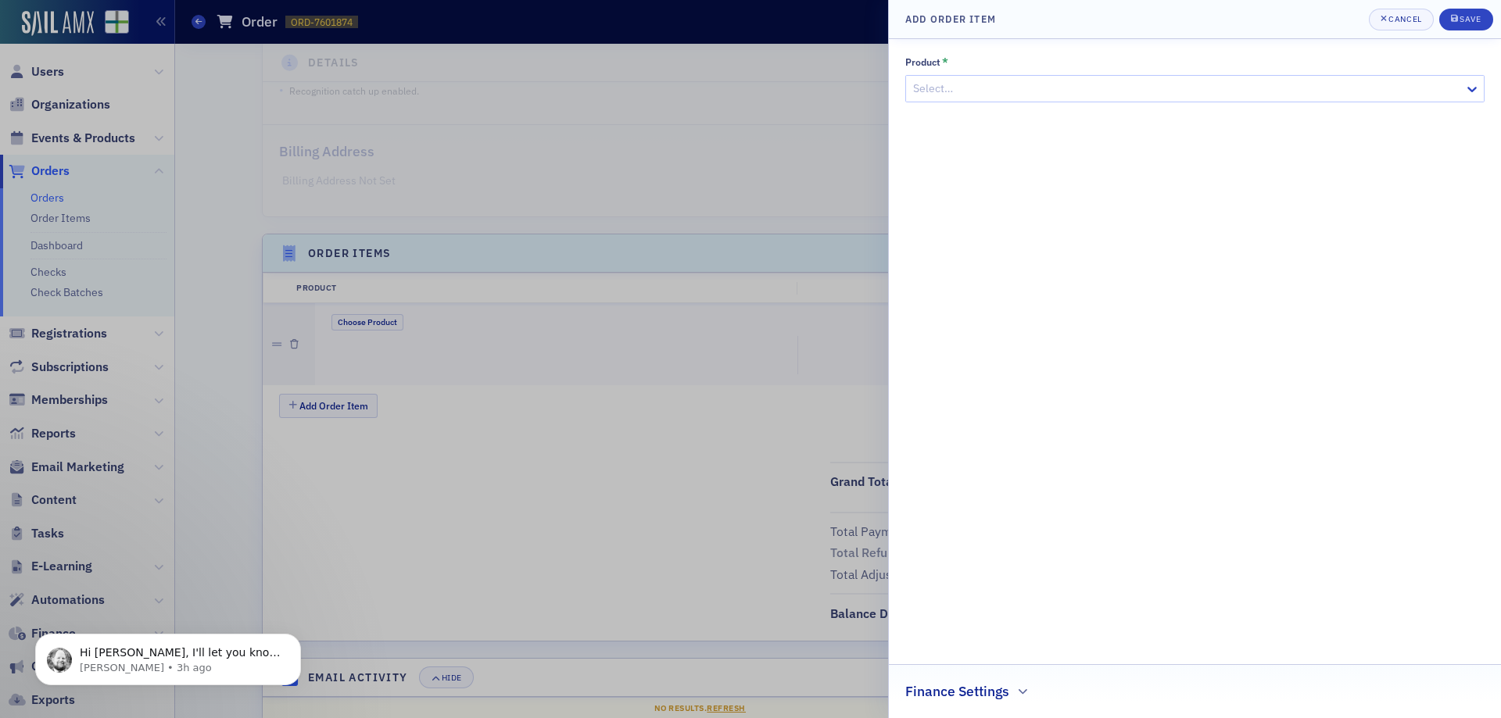
scroll to position [327, 0]
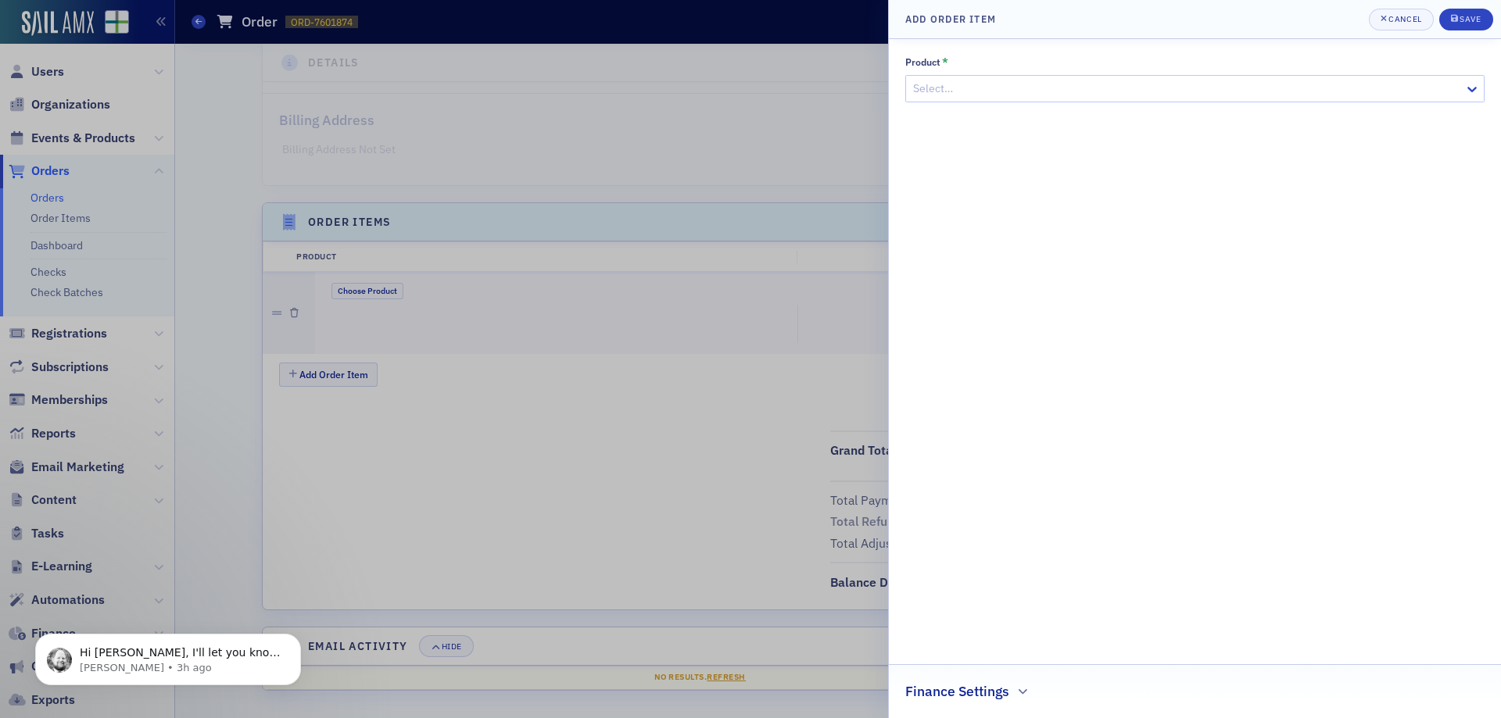
click at [1053, 86] on div at bounding box center [1186, 89] width 551 height 20
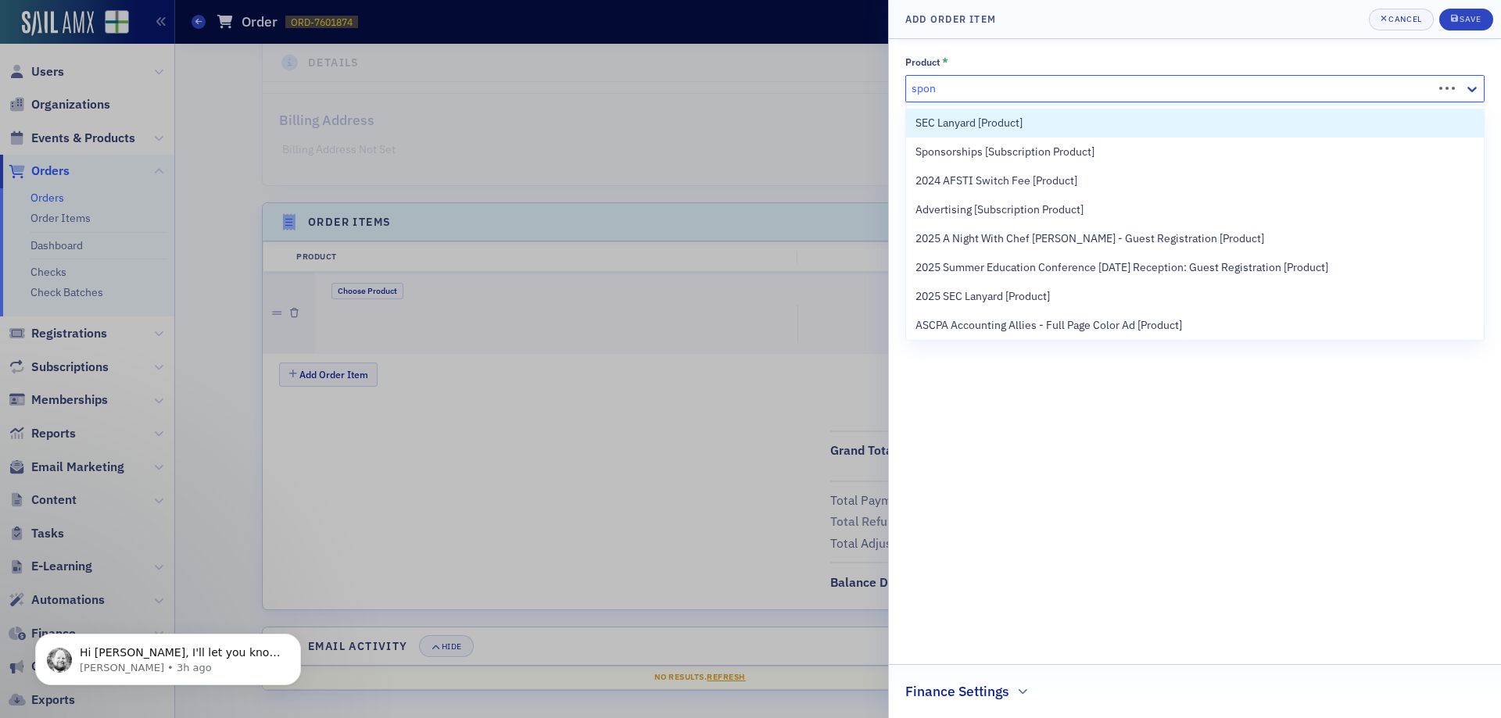
type input "spons"
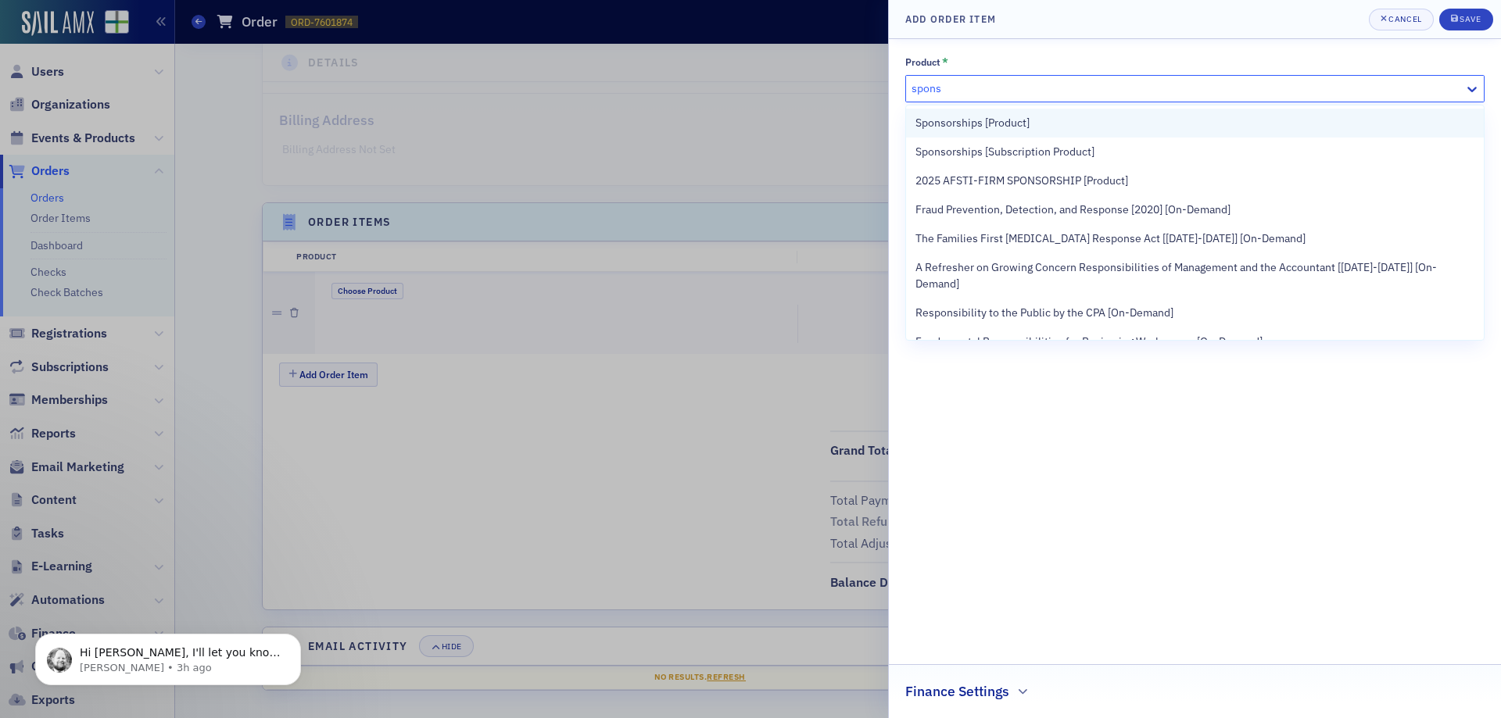
click at [1125, 123] on div "Sponsorships [Product]" at bounding box center [1194, 123] width 559 height 16
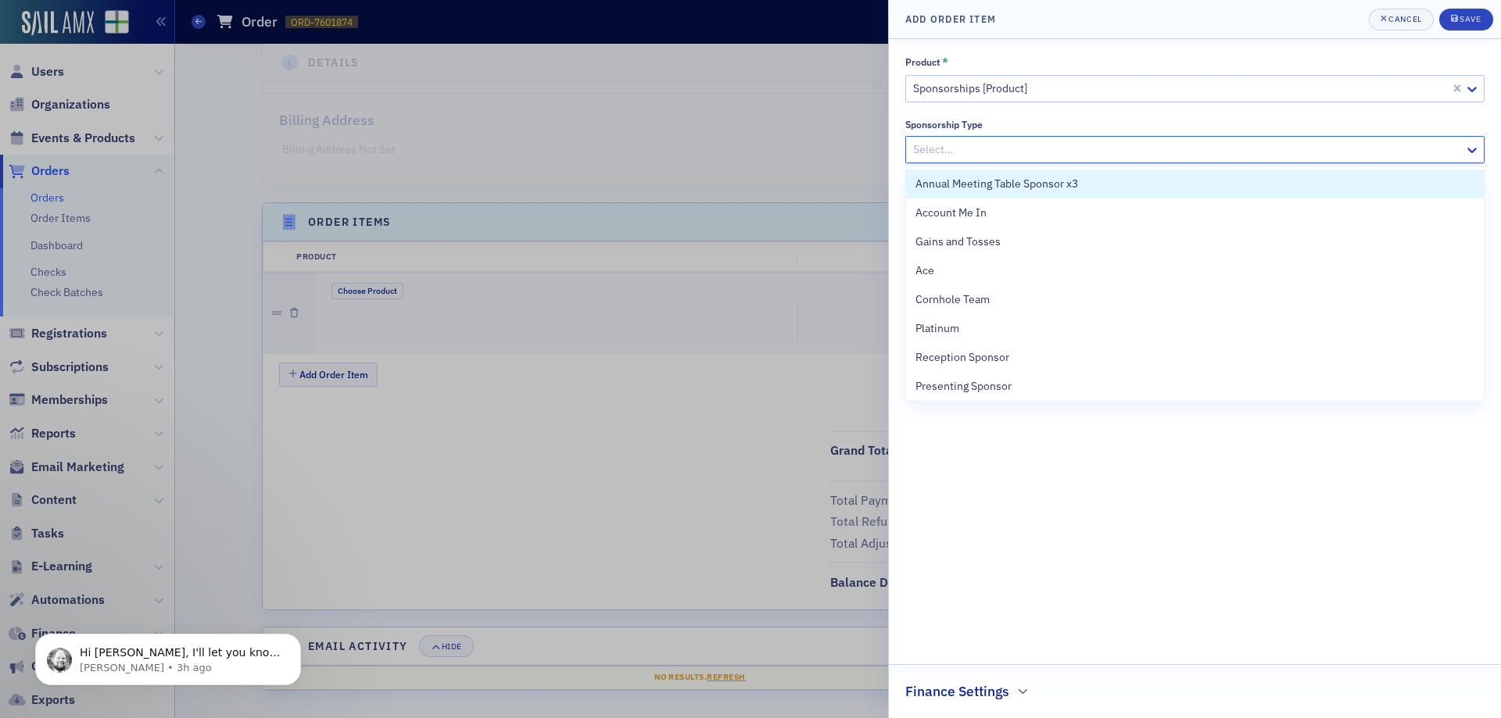
click at [1112, 154] on div at bounding box center [1186, 150] width 551 height 20
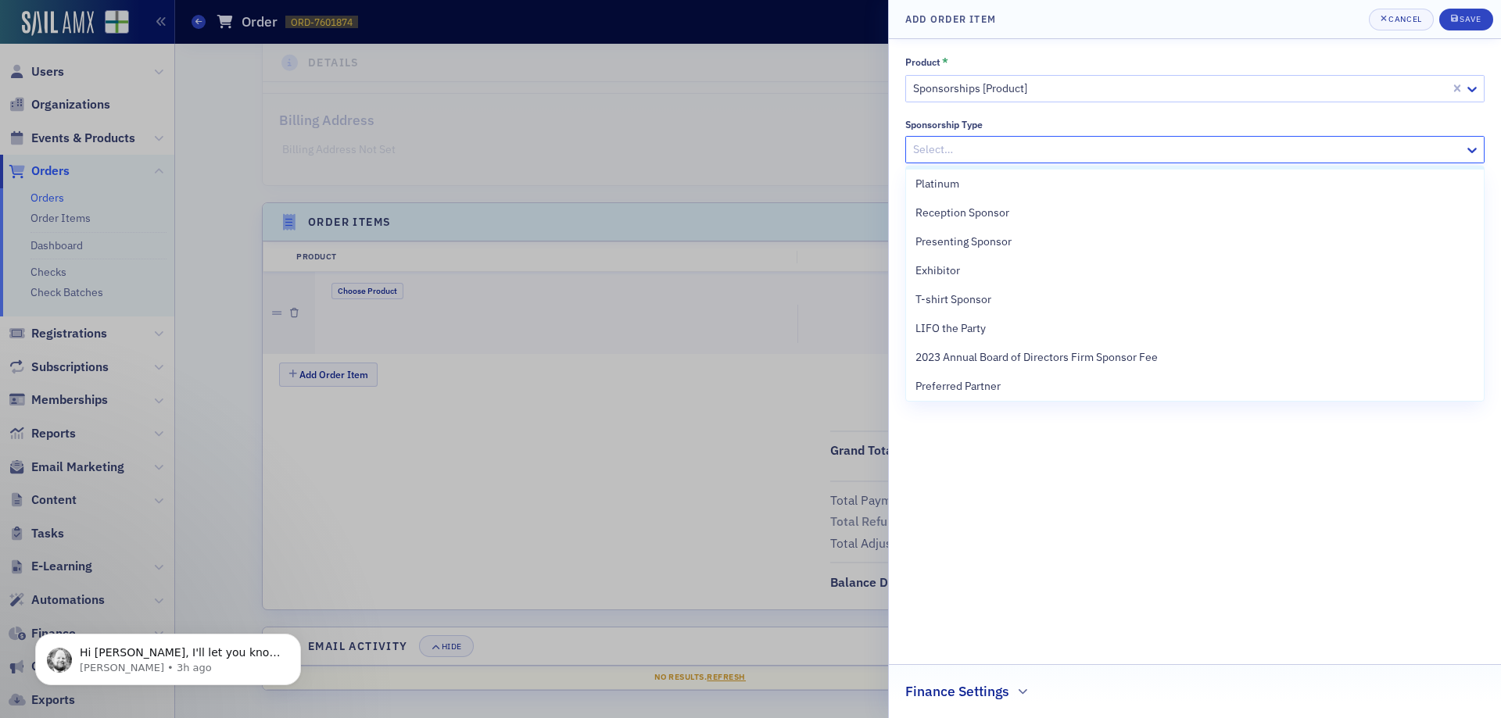
scroll to position [156, 0]
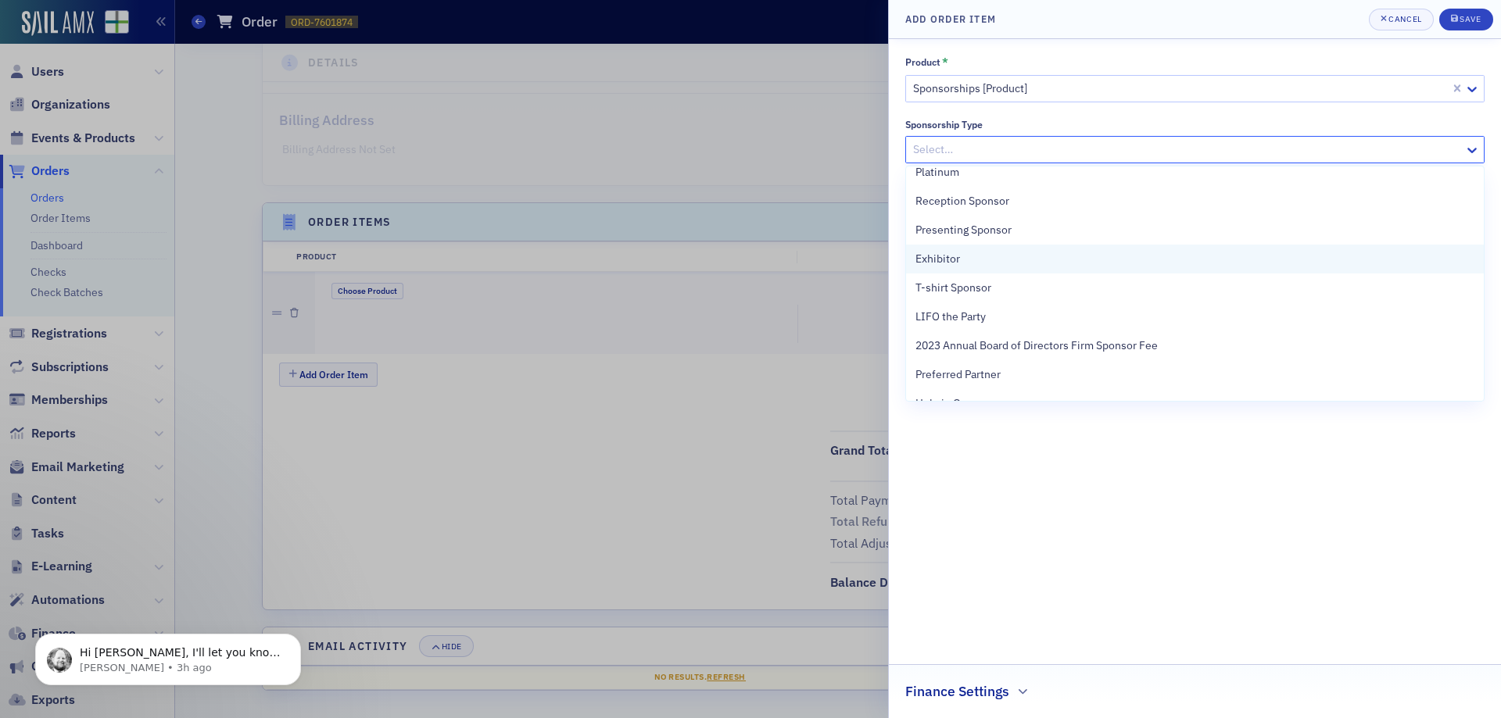
click at [980, 266] on div "Exhibitor" at bounding box center [1194, 259] width 559 height 16
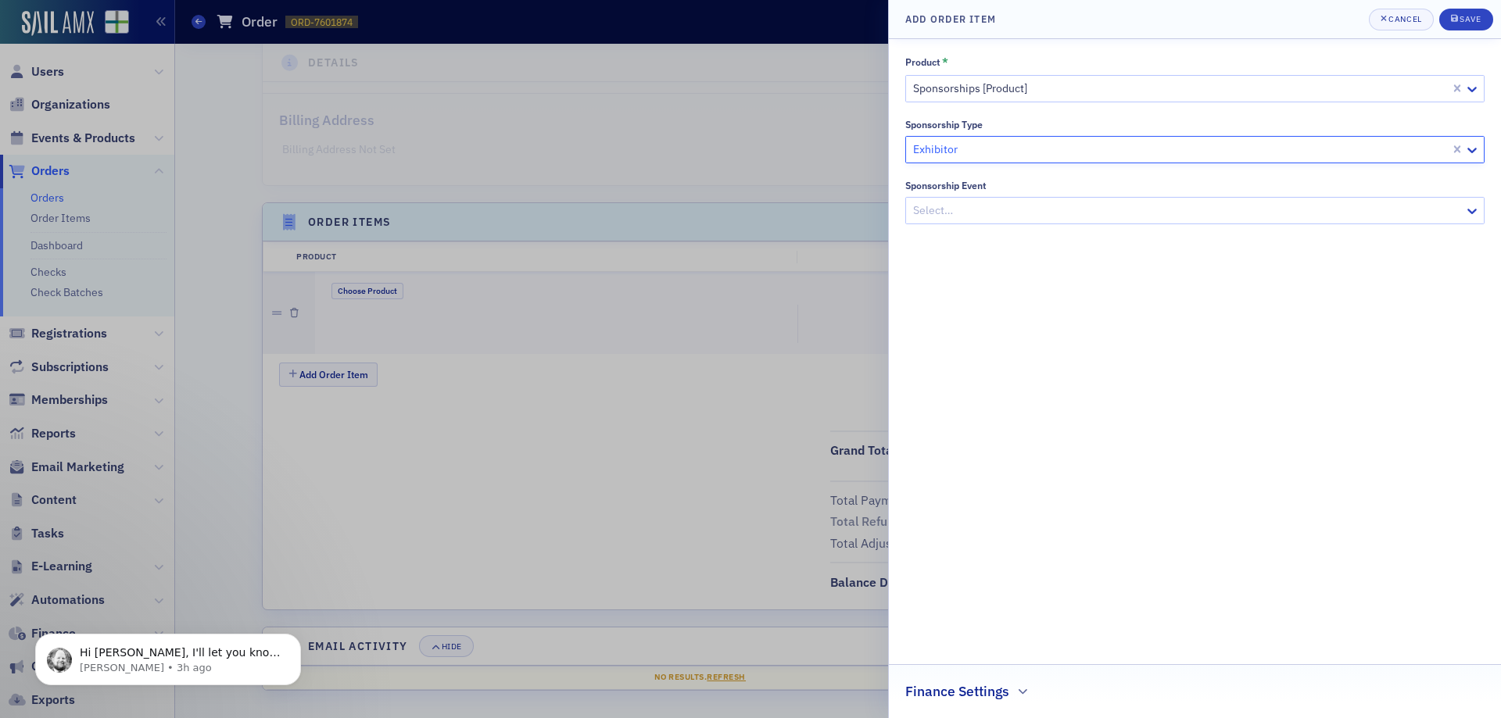
click at [938, 689] on h2 "Finance Settings" at bounding box center [957, 692] width 104 height 20
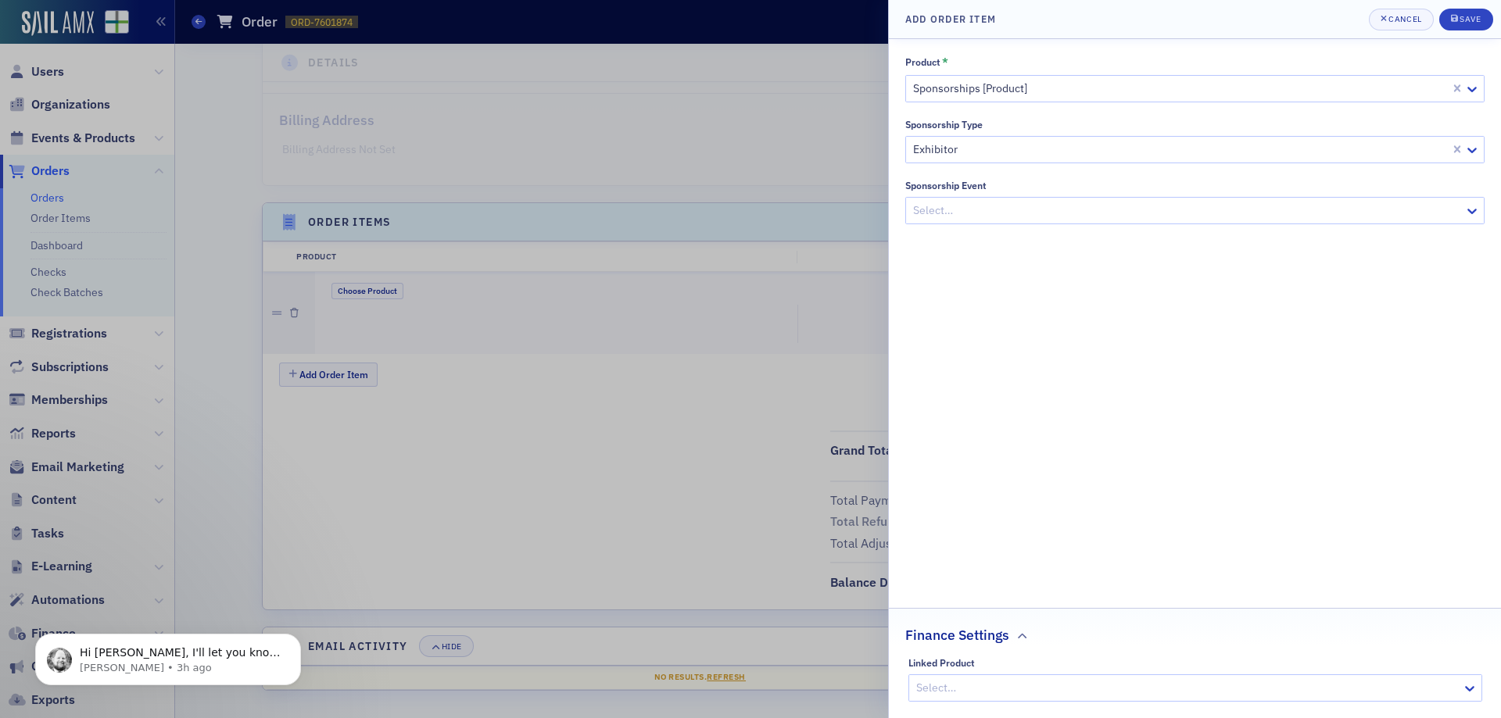
click at [986, 685] on div at bounding box center [1187, 688] width 546 height 20
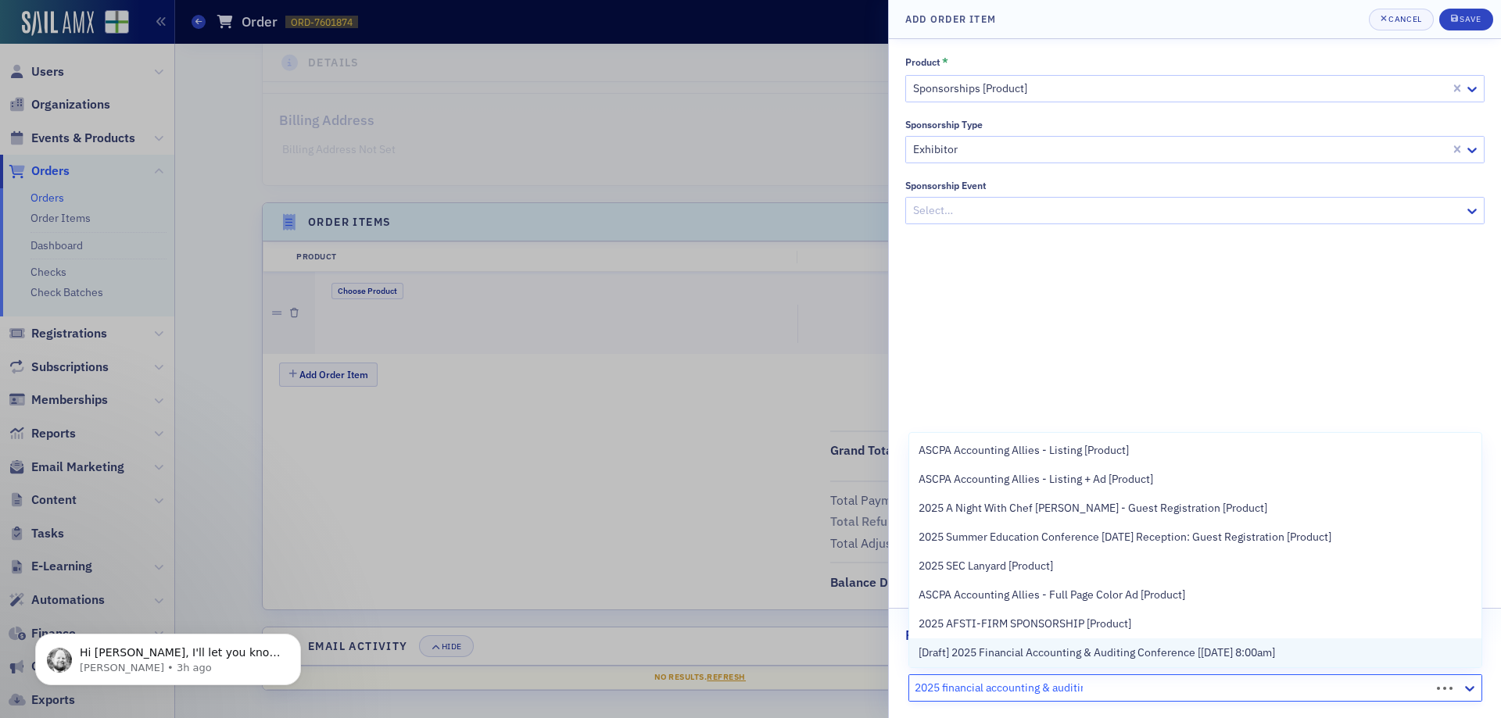
type input "2025 financial accounting & auditing"
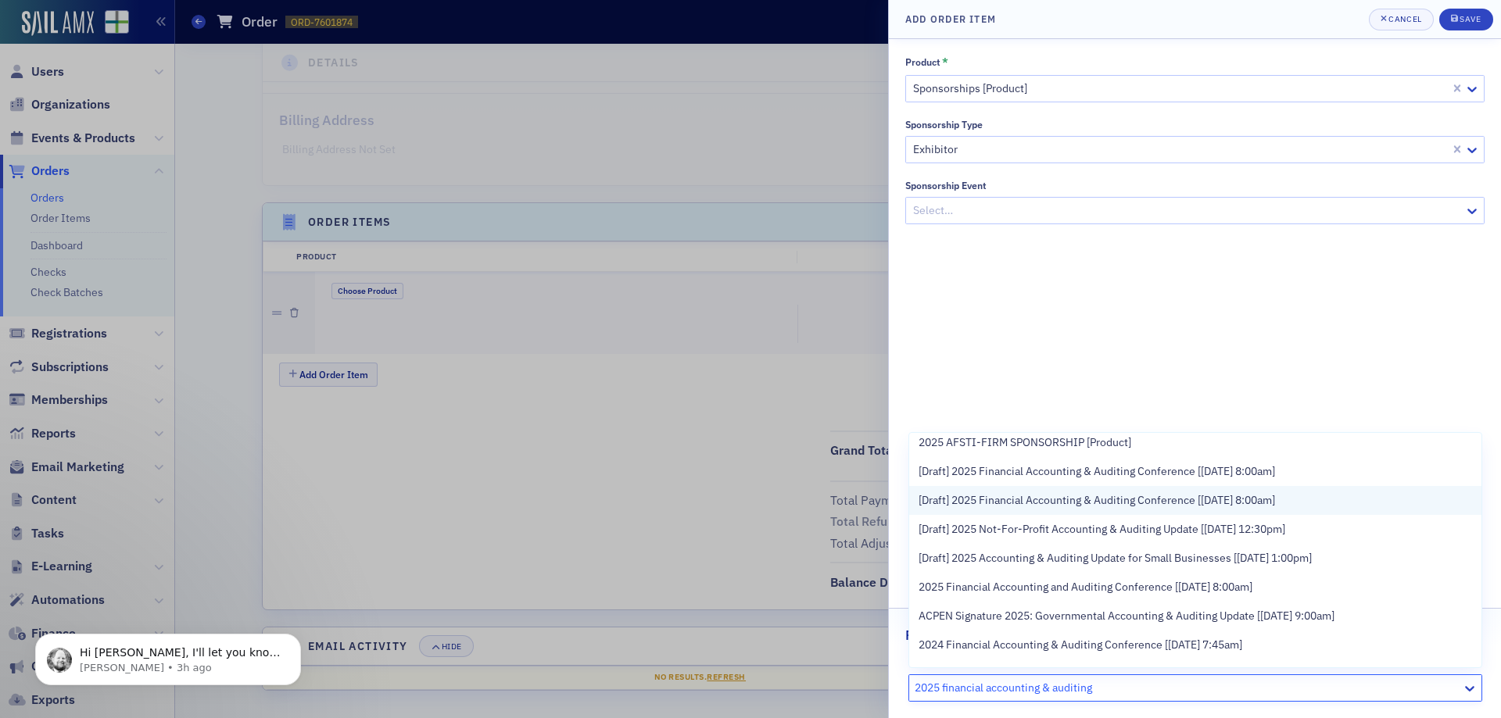
scroll to position [234, 0]
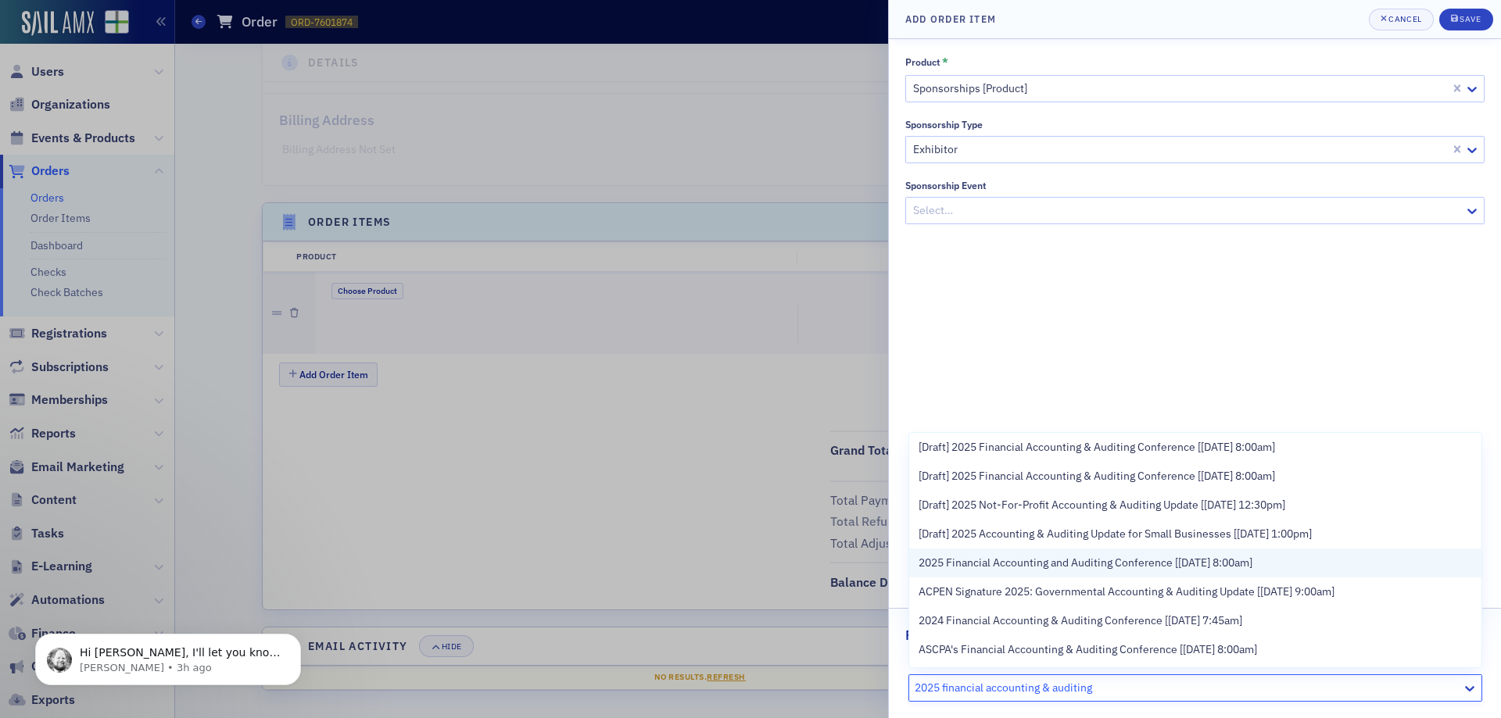
click at [1080, 566] on span "2025 Financial Accounting and Auditing Conference [[DATE] 8:00am]" at bounding box center [1085, 563] width 334 height 16
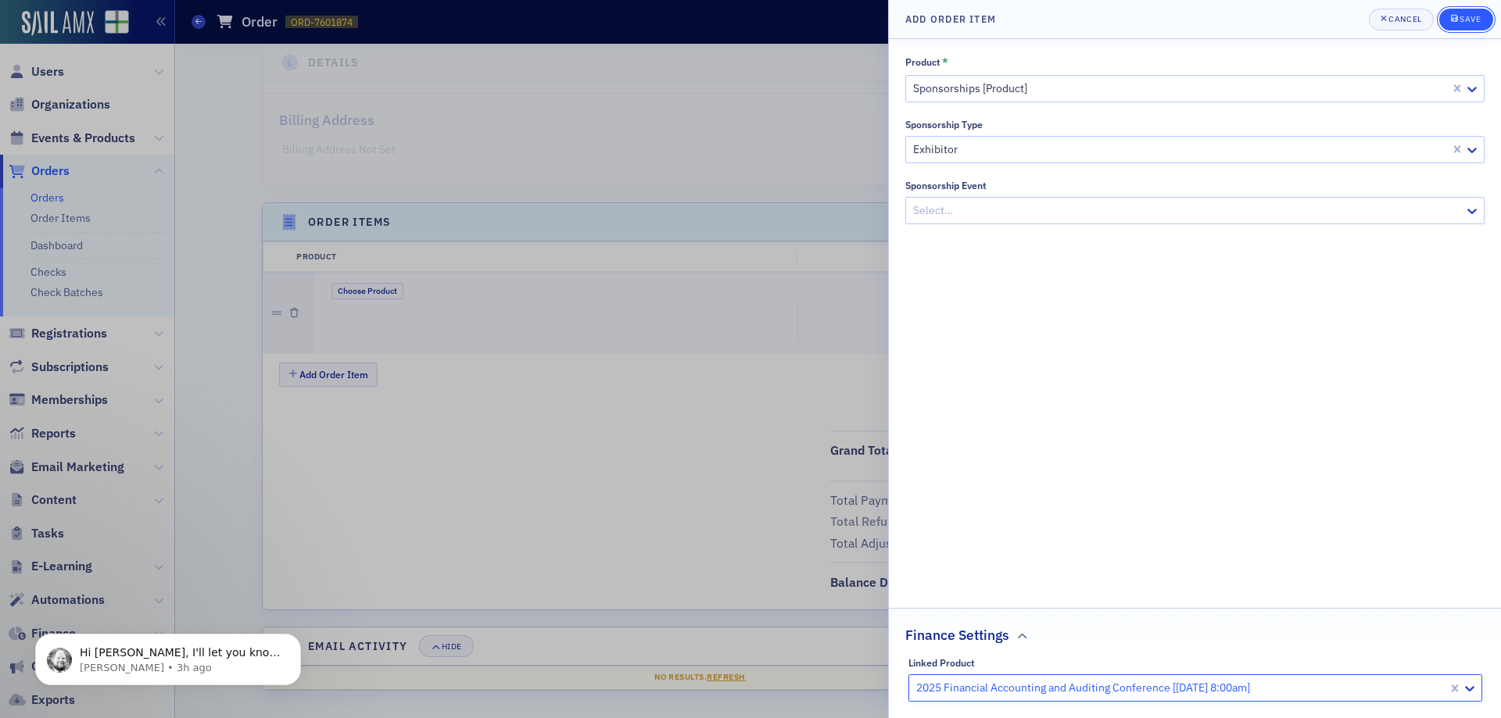
click at [1467, 20] on div "Save" at bounding box center [1469, 19] width 21 height 9
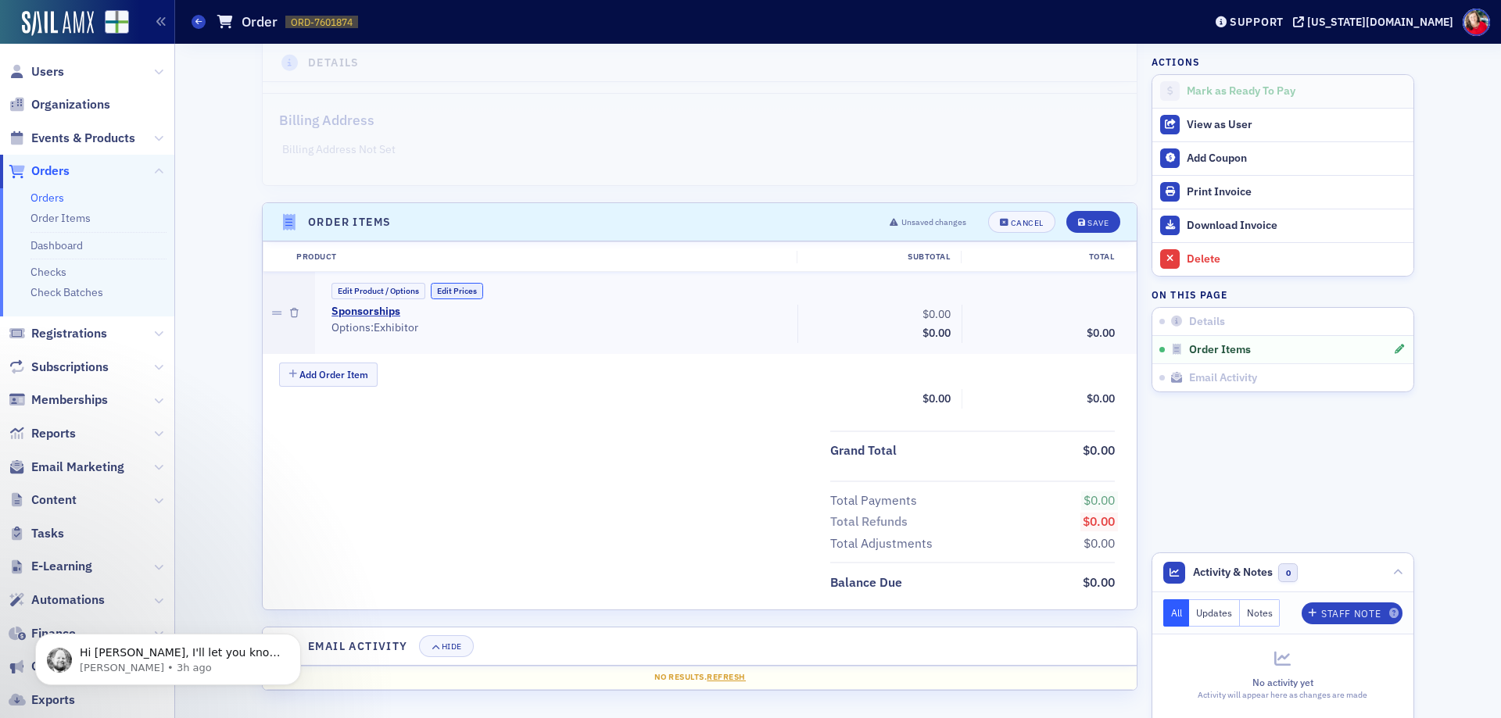
click at [456, 290] on button "Edit Prices" at bounding box center [457, 291] width 52 height 16
click at [922, 316] on input "0.00" at bounding box center [918, 314] width 77 height 22
type input "1,000.00"
click at [1092, 227] on div "Save" at bounding box center [1097, 223] width 21 height 9
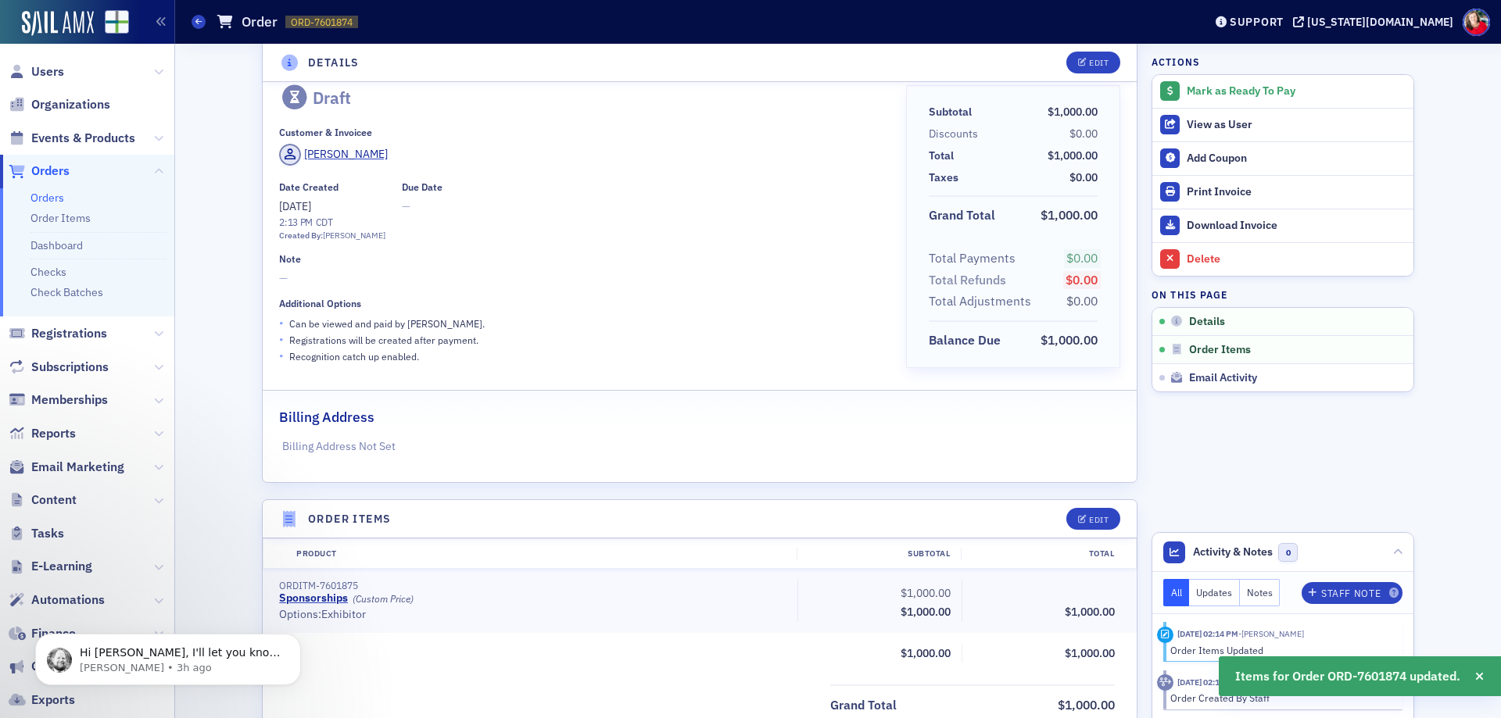
scroll to position [0, 0]
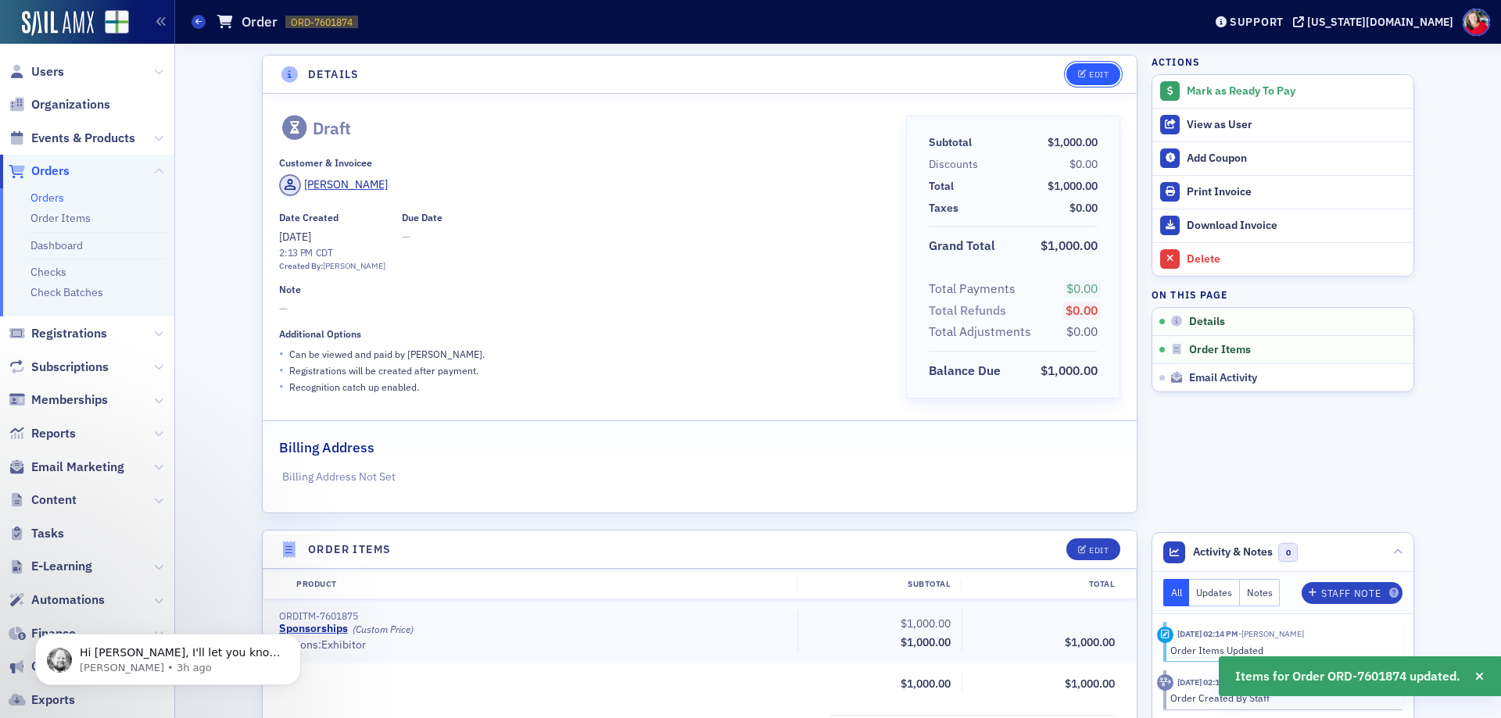
click at [1089, 73] on div "Edit" at bounding box center [1099, 74] width 20 height 9
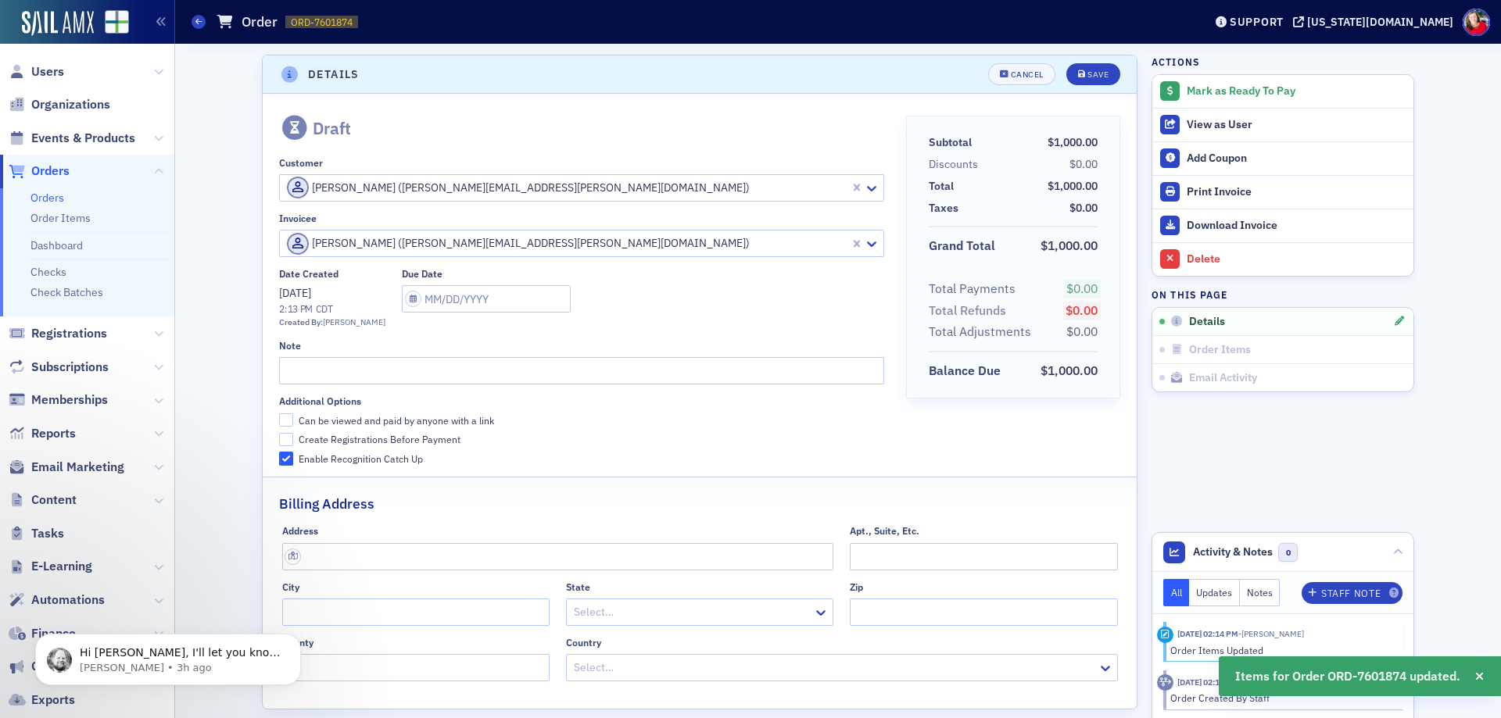
scroll to position [3, 0]
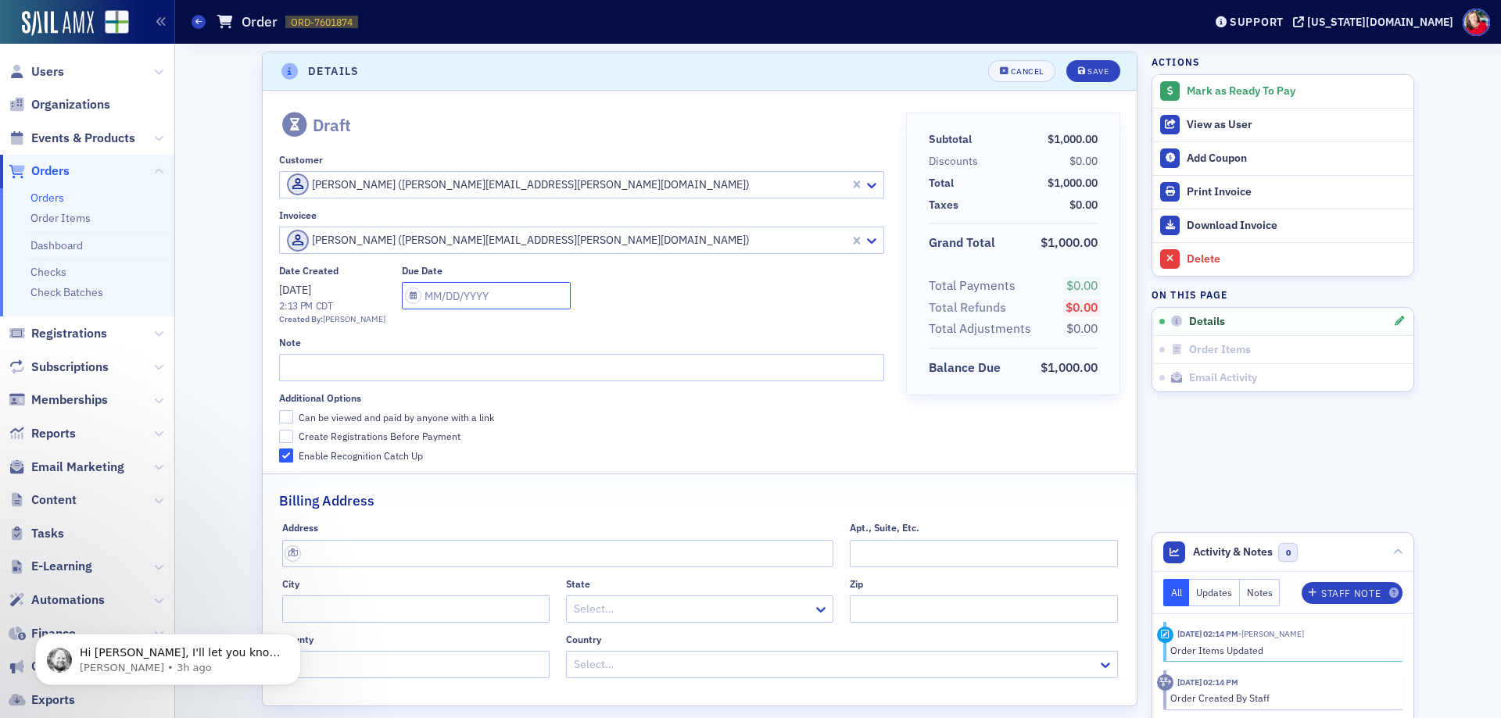
click at [468, 299] on input "text" at bounding box center [486, 295] width 169 height 27
select select "7"
select select "2025"
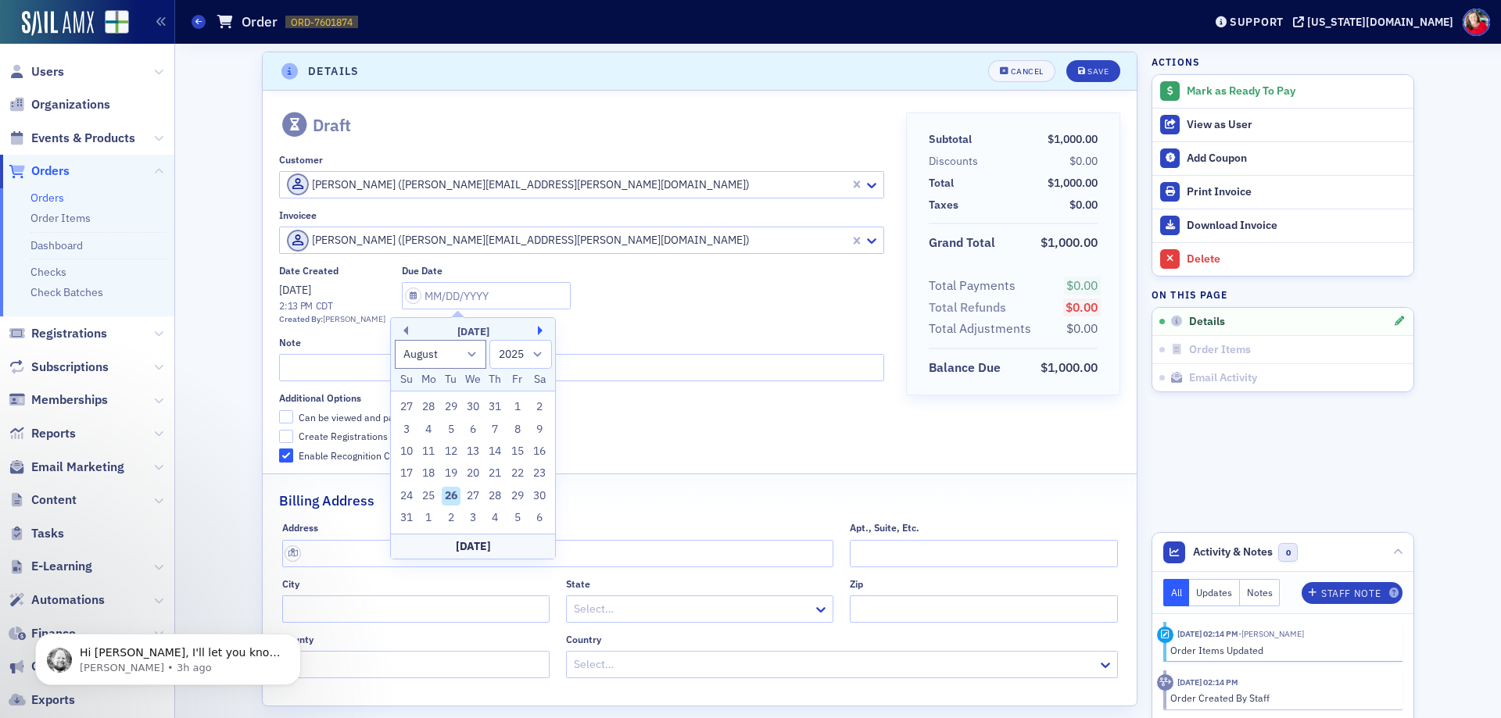
click at [541, 330] on button "Next Month" at bounding box center [542, 330] width 9 height 9
select select "8"
click at [516, 451] on div "19" at bounding box center [517, 451] width 19 height 19
type input "09/19/2025"
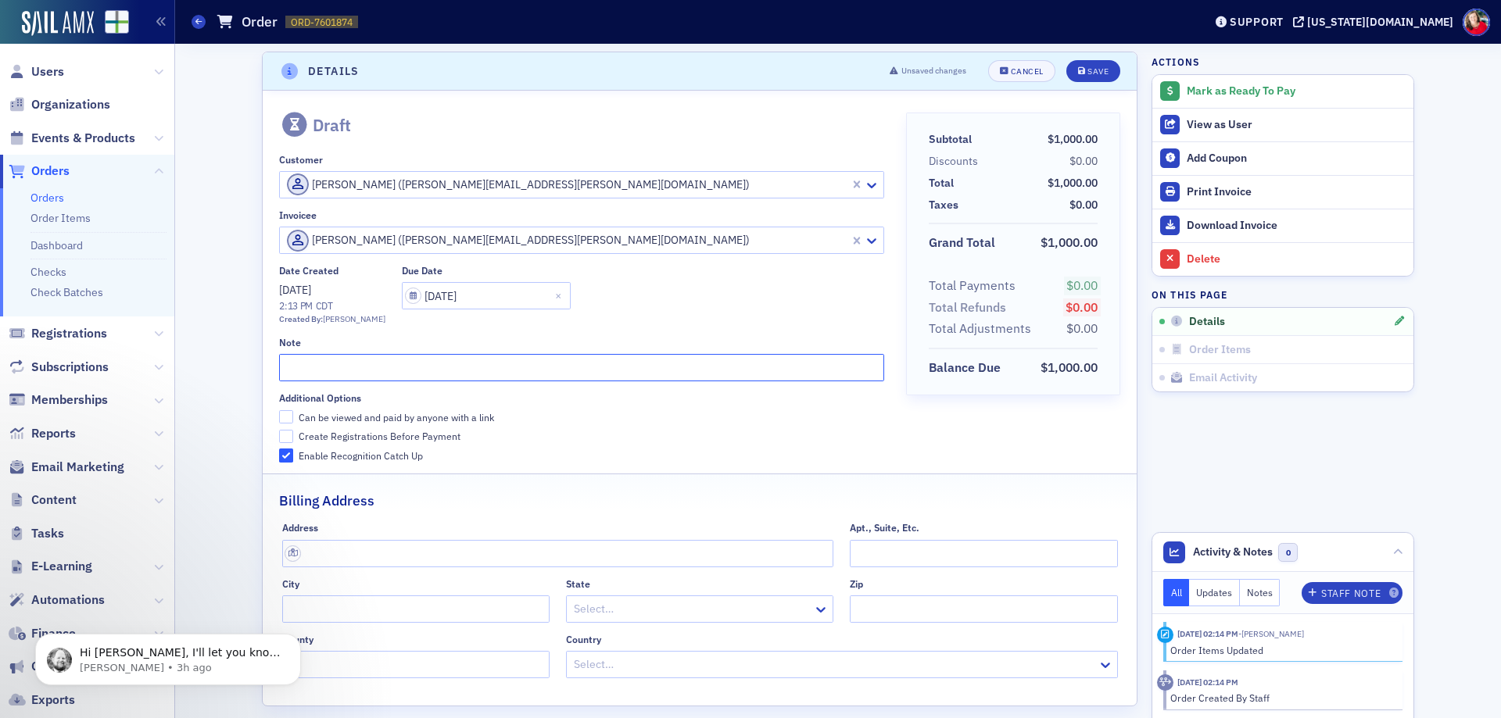
click at [420, 370] on input "text" at bounding box center [581, 367] width 604 height 27
type input "2025 FAAC Exhibitor"
click at [281, 422] on input "Can be viewed and paid by anyone with a link" at bounding box center [286, 417] width 14 height 14
checkbox input "true"
click at [1087, 75] on div "Save" at bounding box center [1097, 71] width 21 height 9
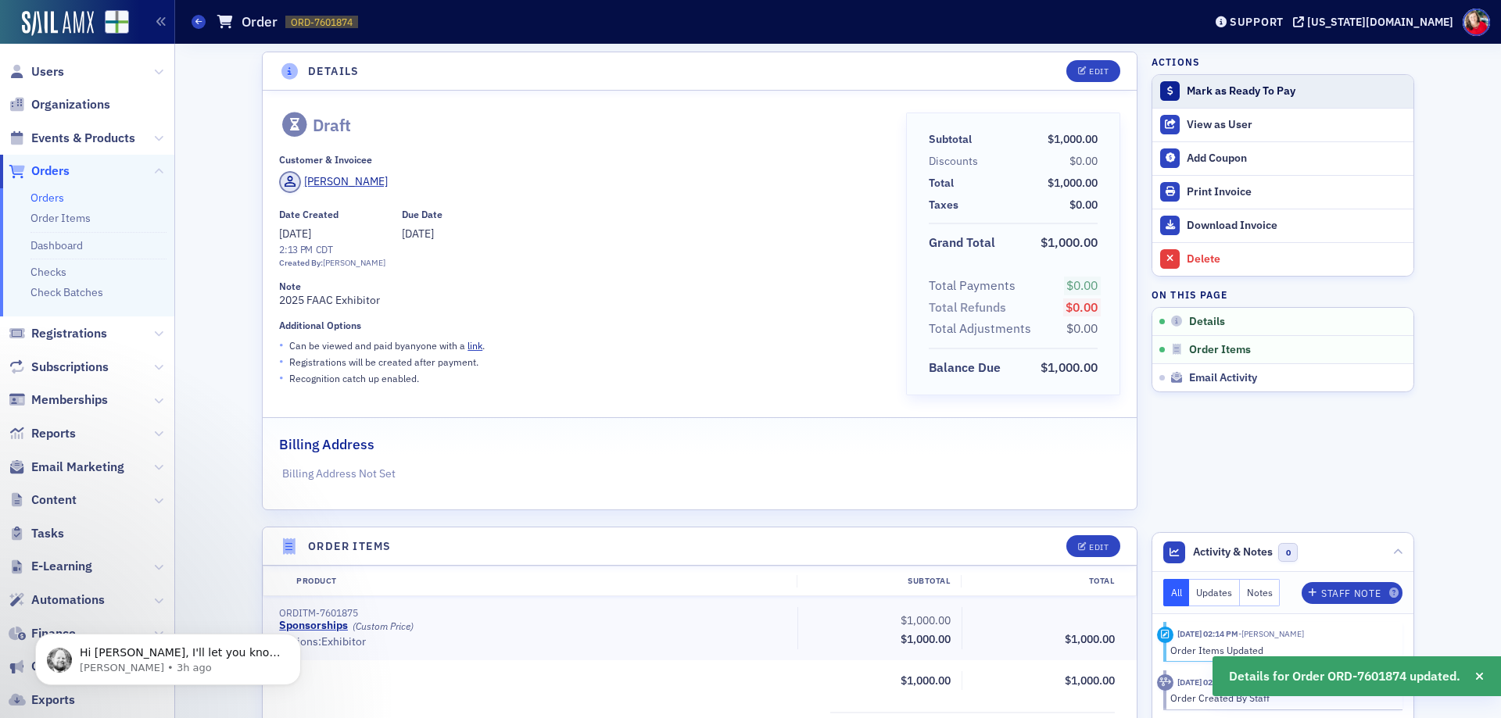
click at [1253, 95] on div "Mark as Ready To Pay" at bounding box center [1295, 91] width 219 height 14
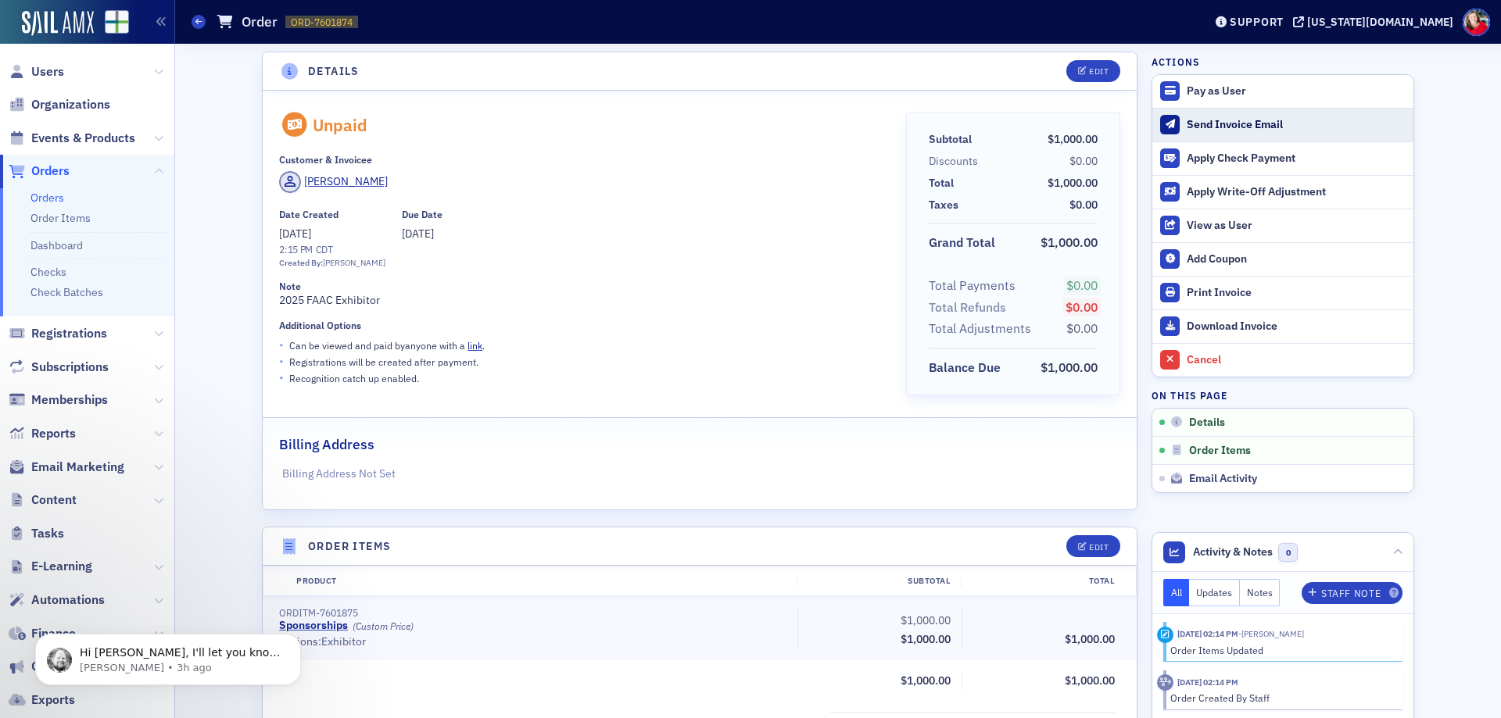
click at [1244, 126] on div "Send Invoice Email" at bounding box center [1295, 125] width 219 height 14
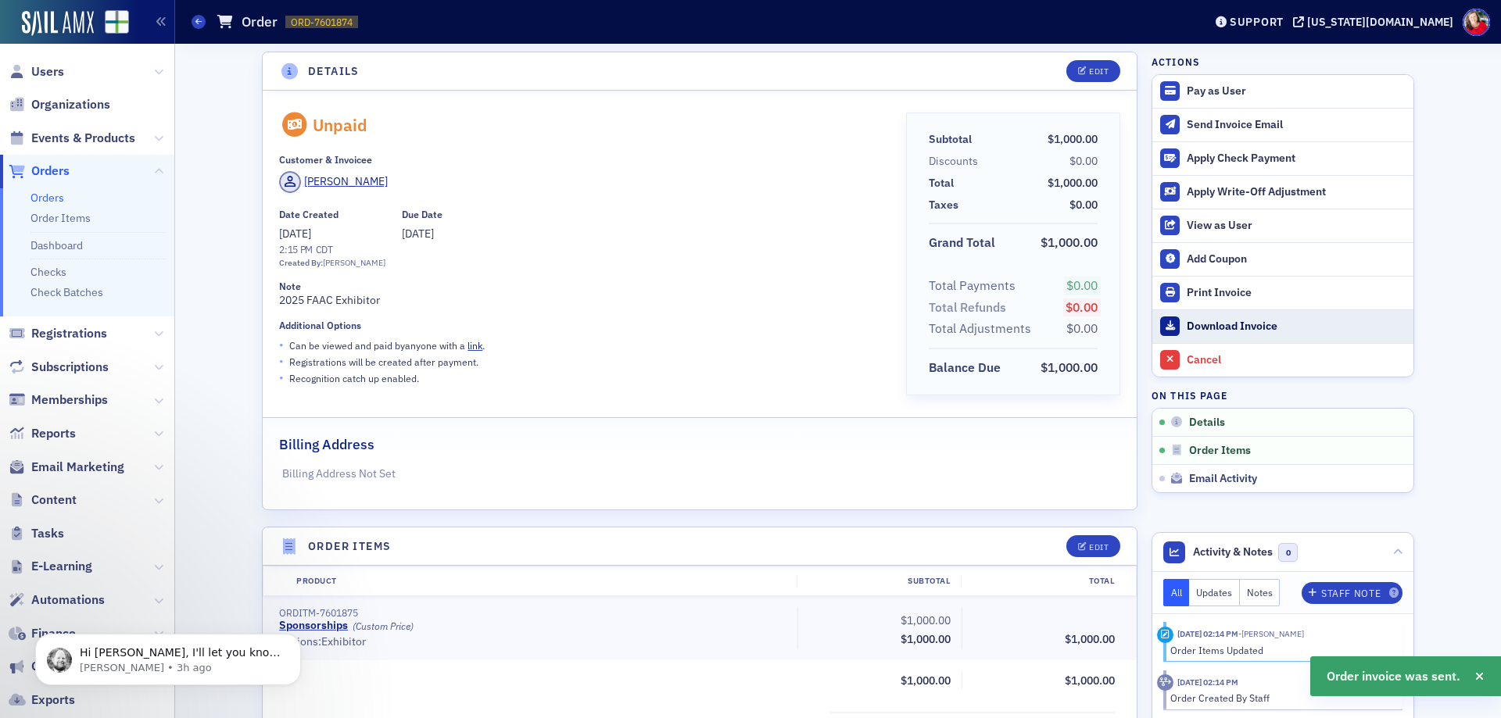
click at [1234, 331] on div "Download Invoice" at bounding box center [1295, 327] width 219 height 14
